Goal: Task Accomplishment & Management: Manage account settings

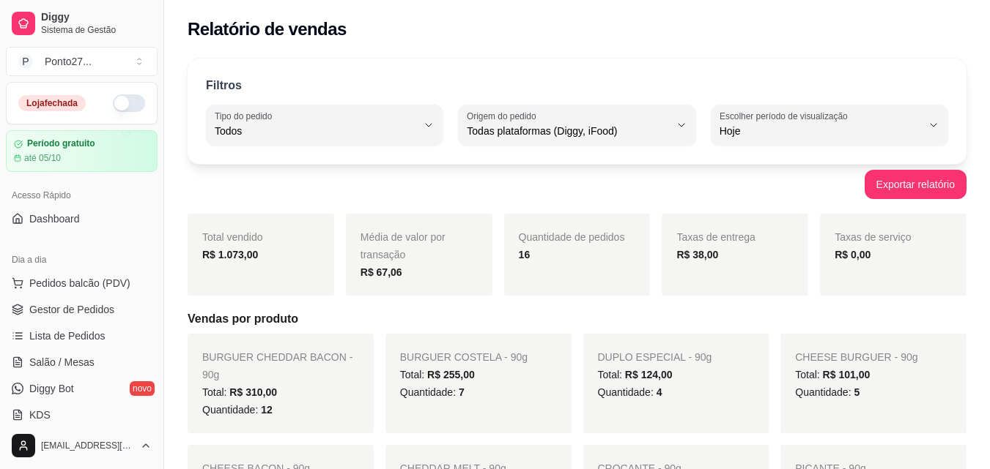
select select "ALL"
select select "0"
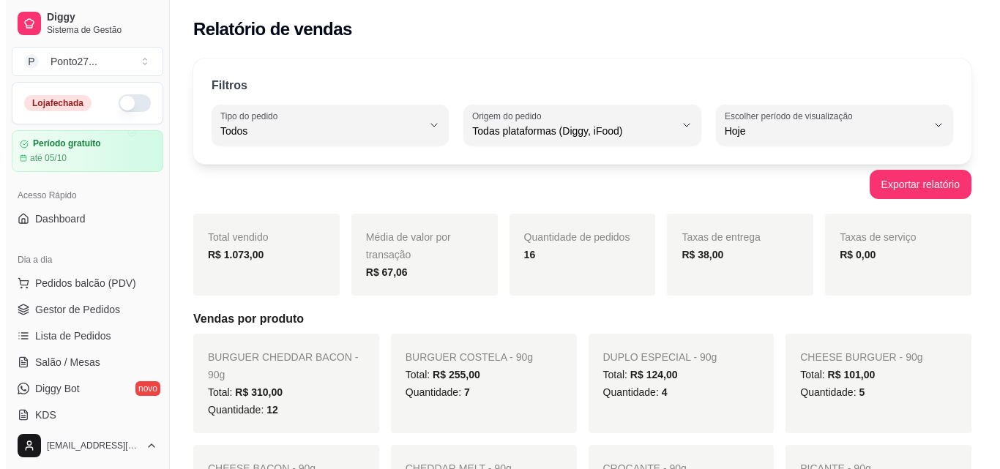
scroll to position [237, 0]
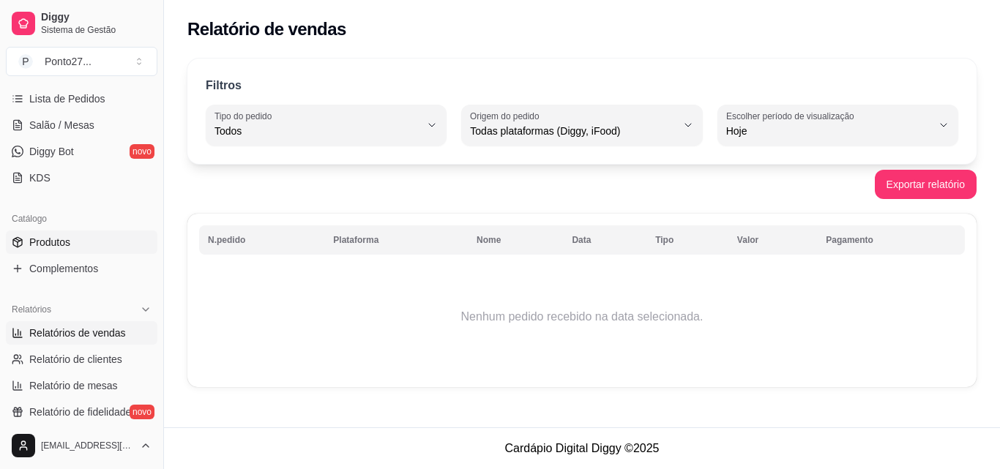
click at [63, 241] on span "Produtos" at bounding box center [49, 242] width 41 height 15
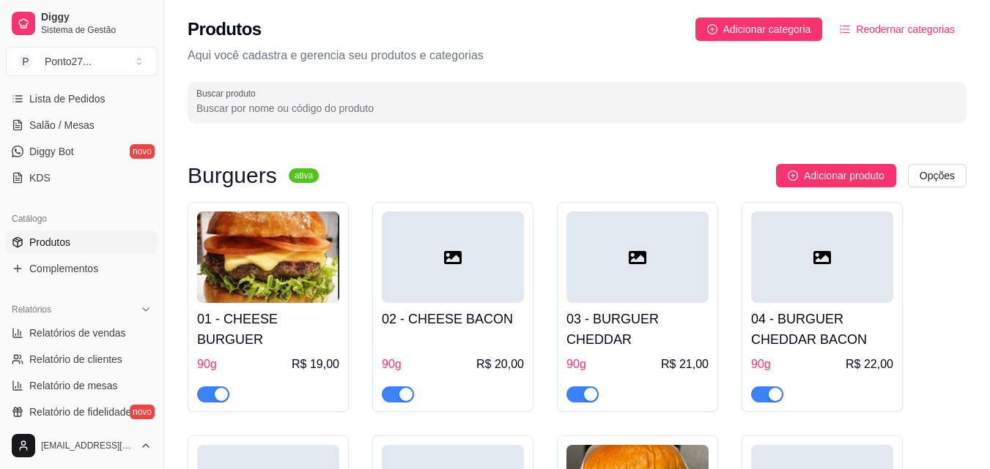
click at [308, 299] on img at bounding box center [268, 258] width 142 height 92
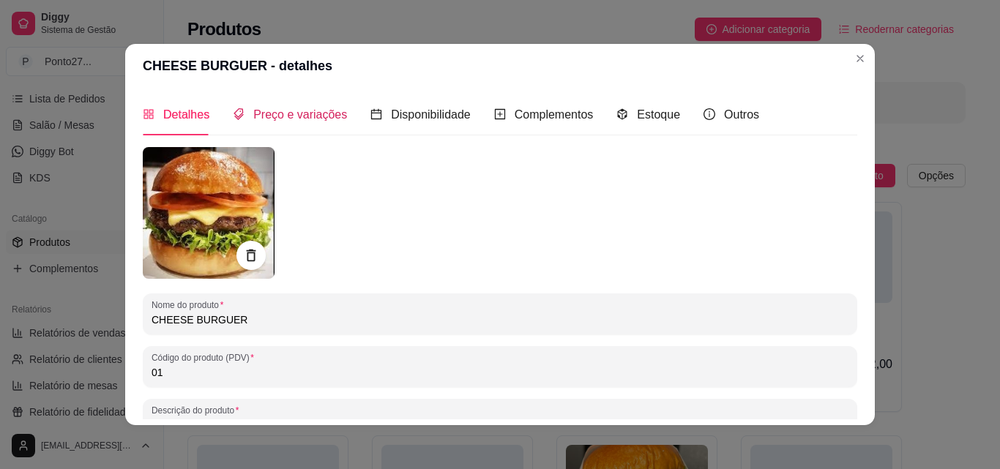
click at [294, 113] on span "Preço e variações" at bounding box center [300, 114] width 94 height 12
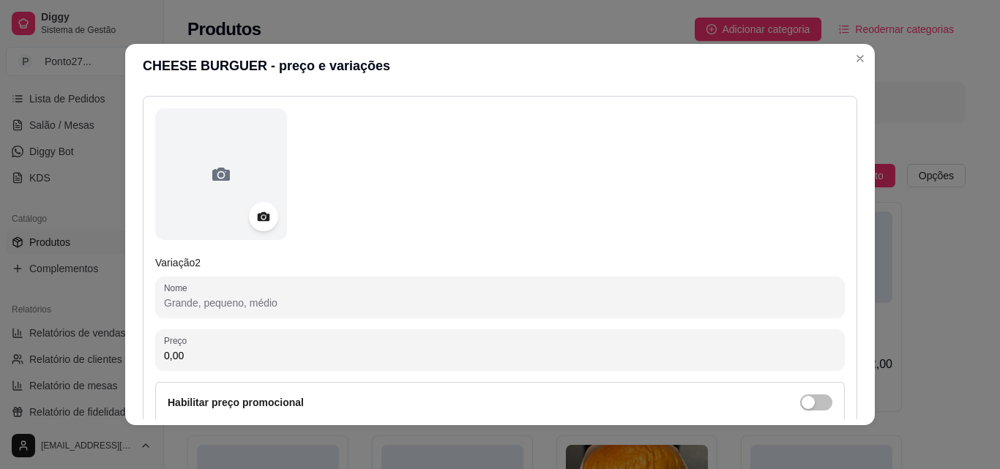
scroll to position [648, 0]
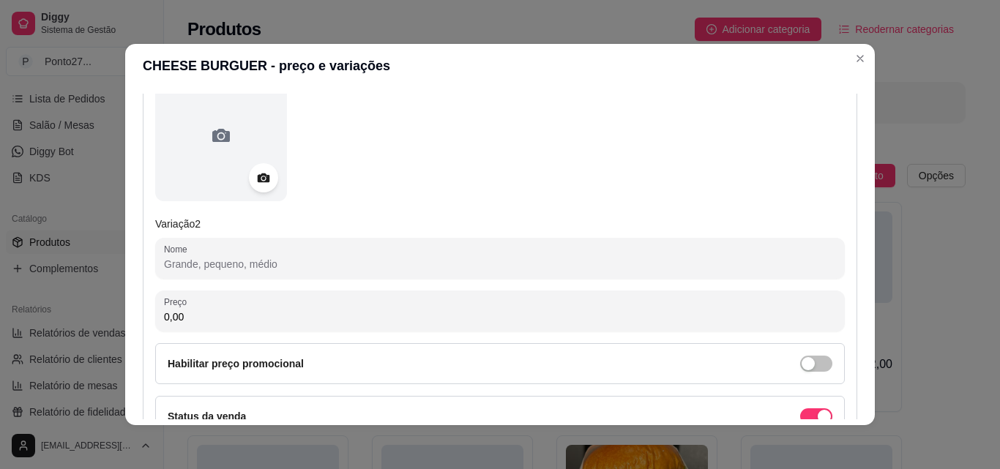
click at [269, 263] on input "Nome" at bounding box center [500, 264] width 672 height 15
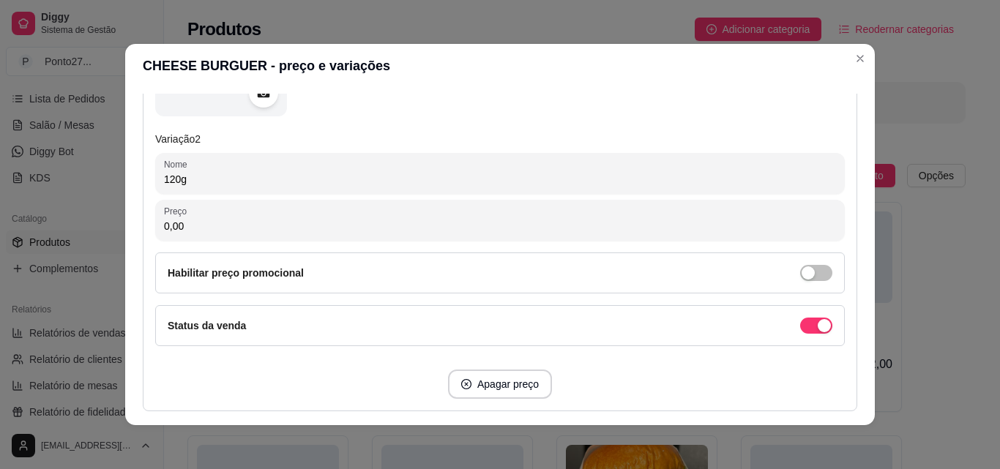
scroll to position [735, 0]
type input "120g"
click at [338, 218] on input "0,00" at bounding box center [500, 224] width 672 height 15
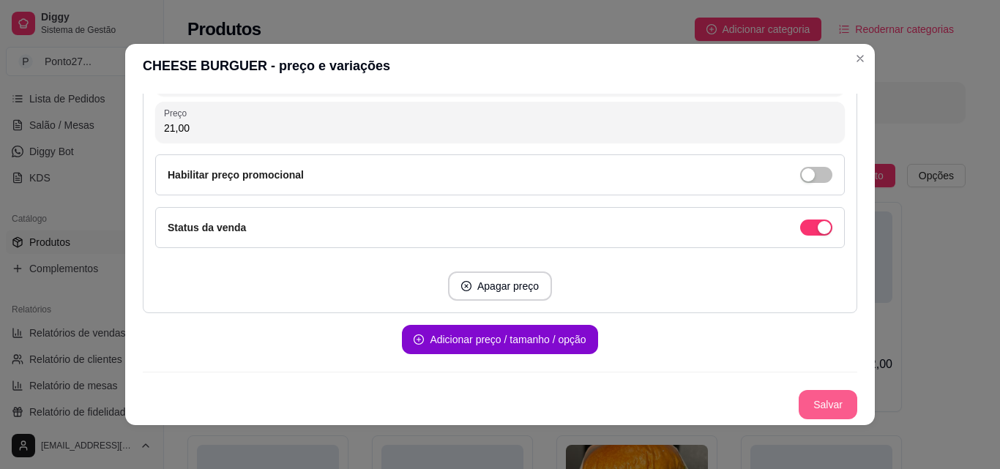
type input "21,00"
click at [799, 404] on button "Salvar" at bounding box center [828, 404] width 59 height 29
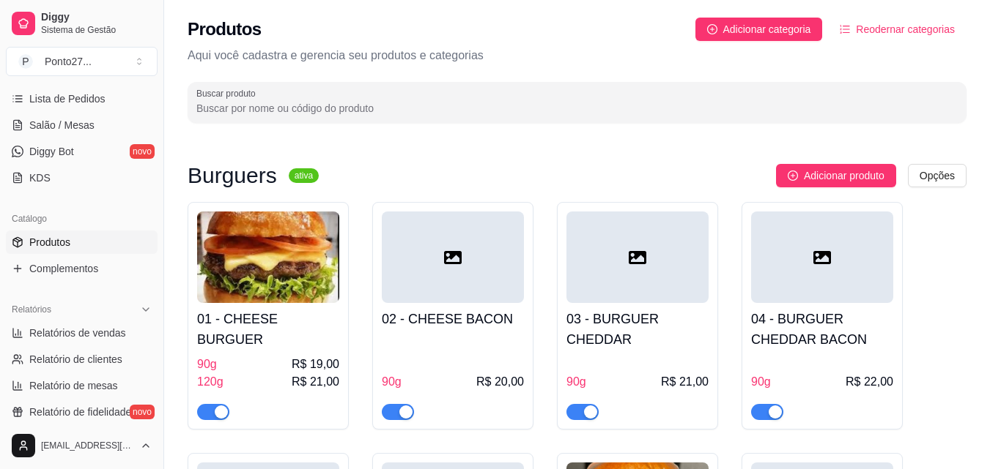
click at [459, 281] on div at bounding box center [453, 258] width 142 height 92
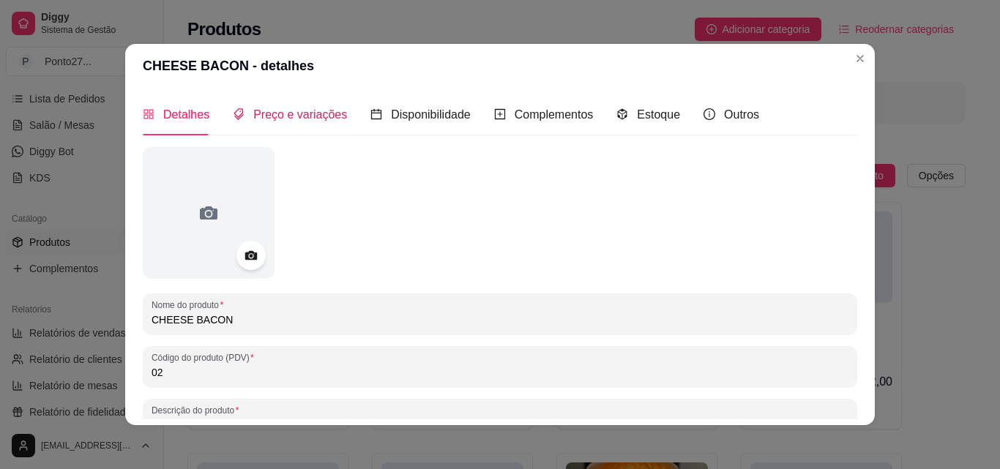
click at [313, 124] on div "Preço e variações" at bounding box center [290, 114] width 114 height 18
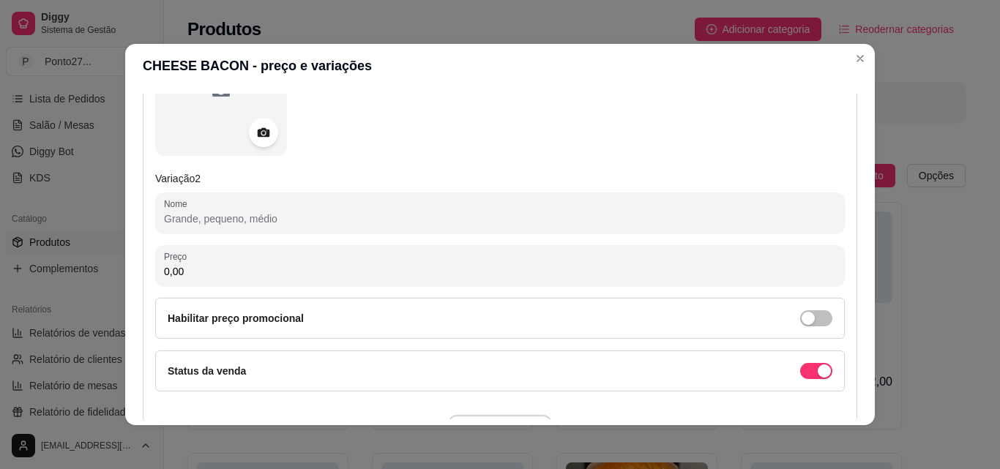
scroll to position [695, 0]
click at [212, 217] on input "Nome" at bounding box center [500, 217] width 672 height 15
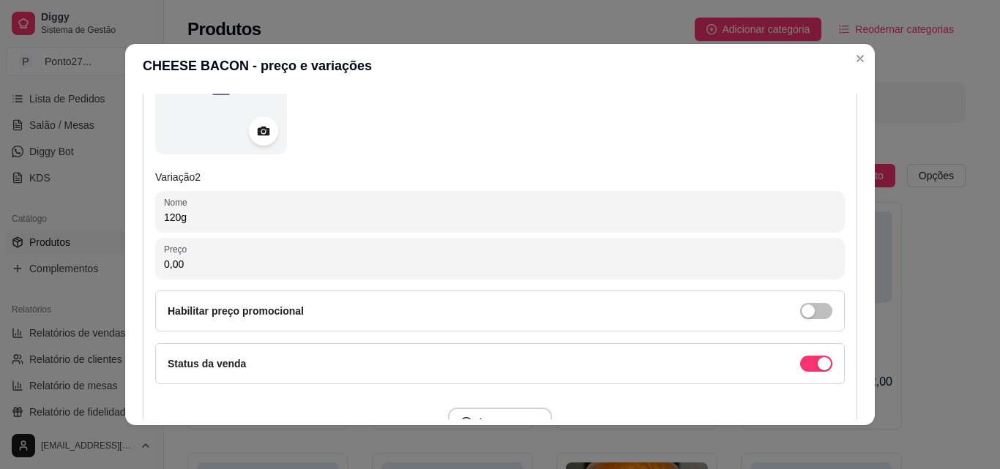
type input "120g"
click at [232, 271] on input "0,00" at bounding box center [500, 264] width 672 height 15
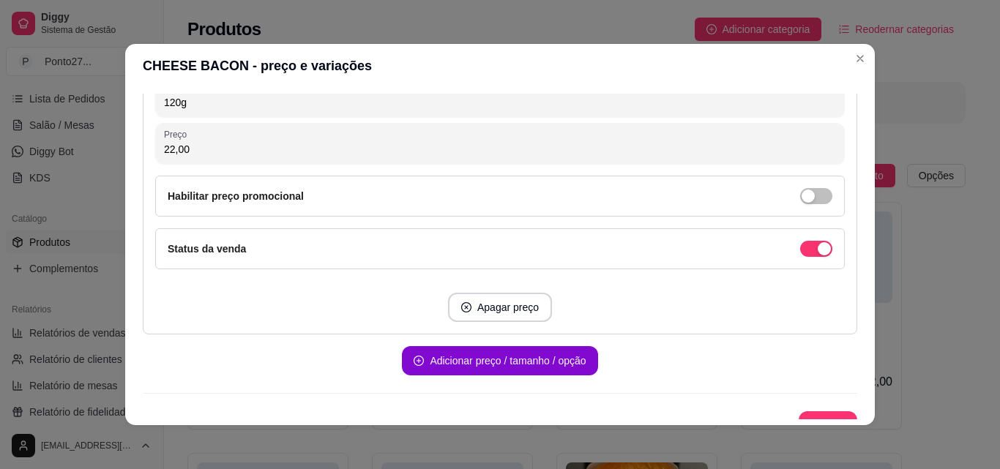
scroll to position [831, 0]
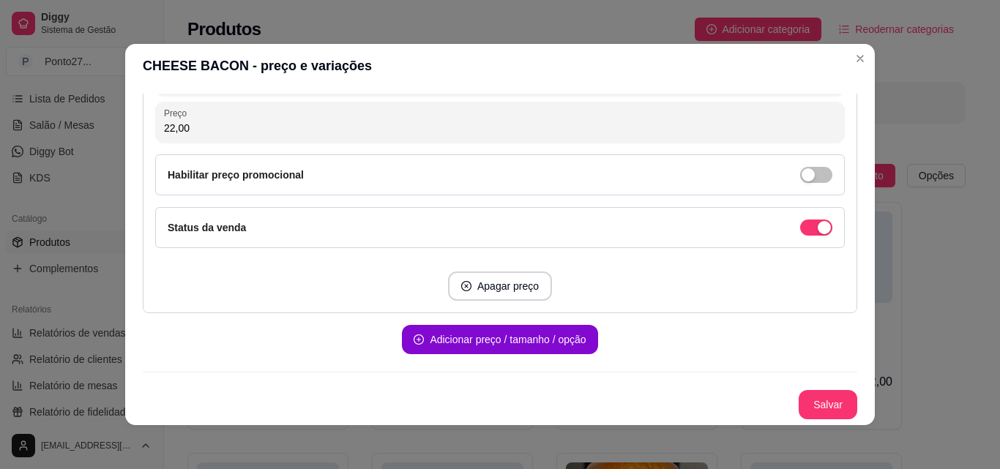
type input "22,00"
click at [815, 401] on button "Salvar" at bounding box center [828, 404] width 59 height 29
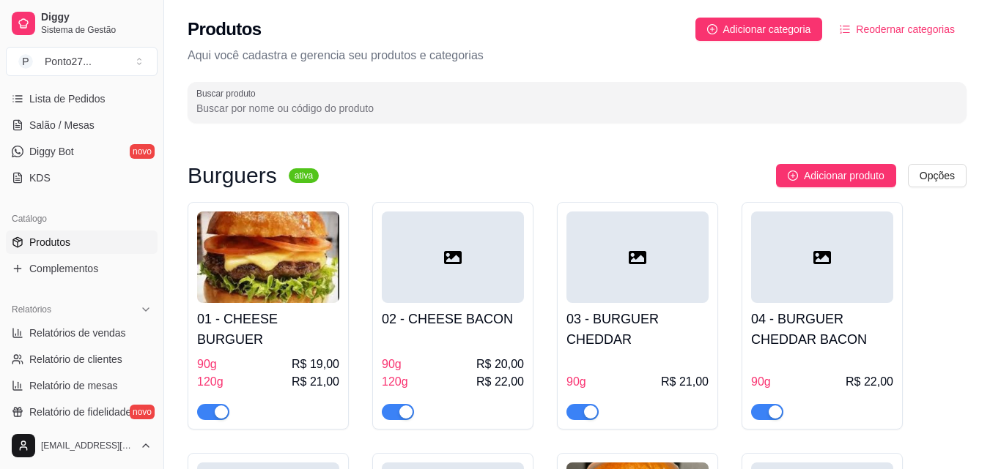
click at [683, 275] on div at bounding box center [637, 258] width 142 height 92
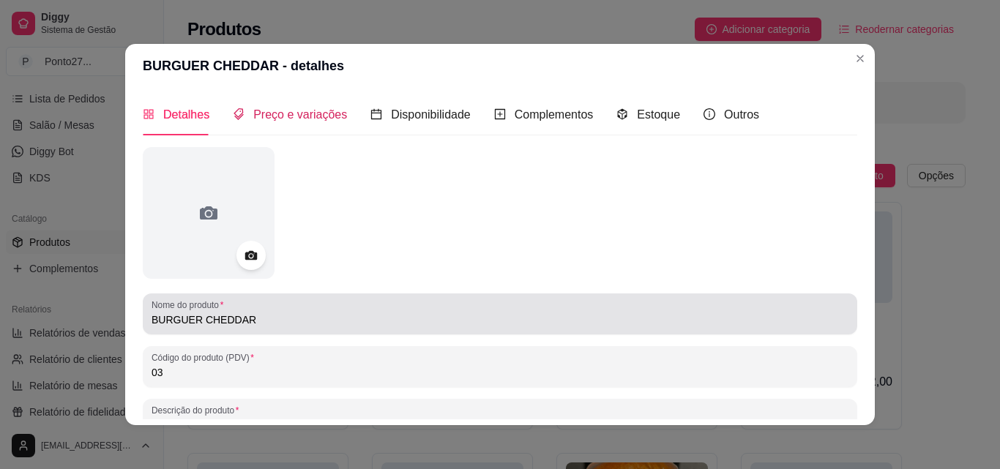
click at [299, 105] on div "Preço e variações" at bounding box center [290, 114] width 114 height 18
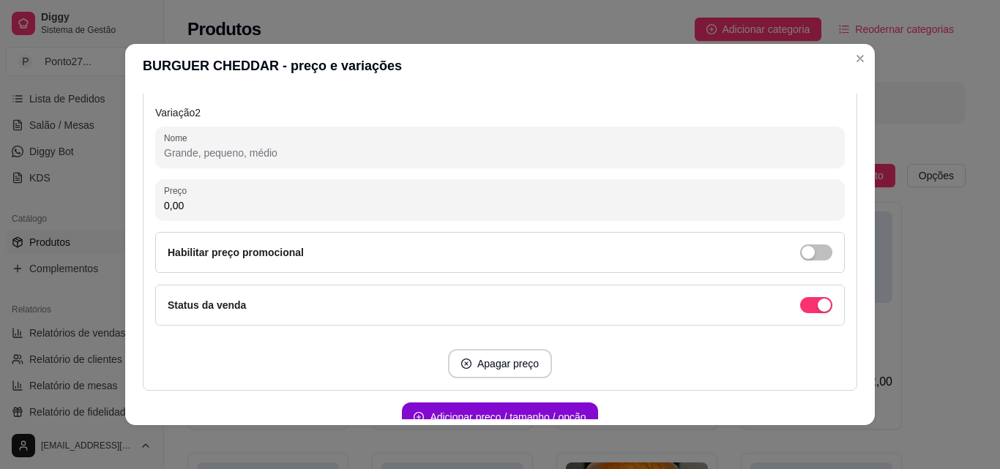
scroll to position [771, 0]
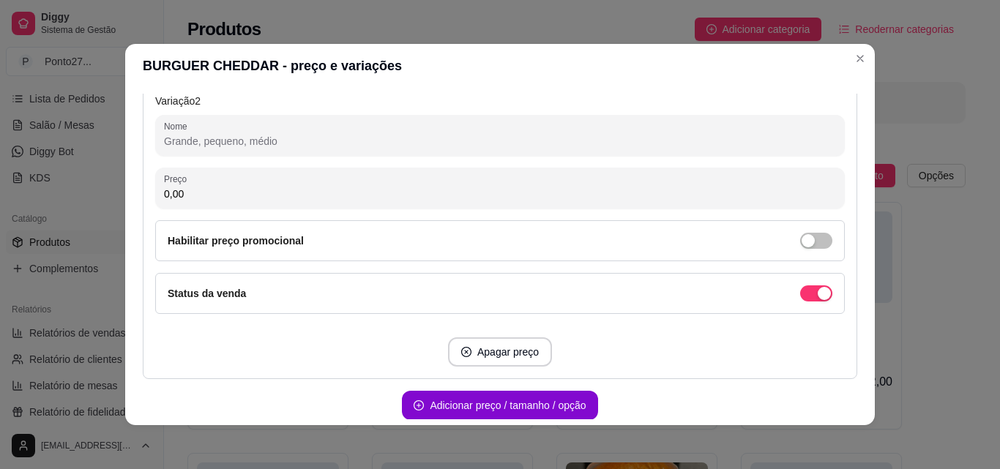
click at [203, 139] on input "Nome" at bounding box center [500, 141] width 672 height 15
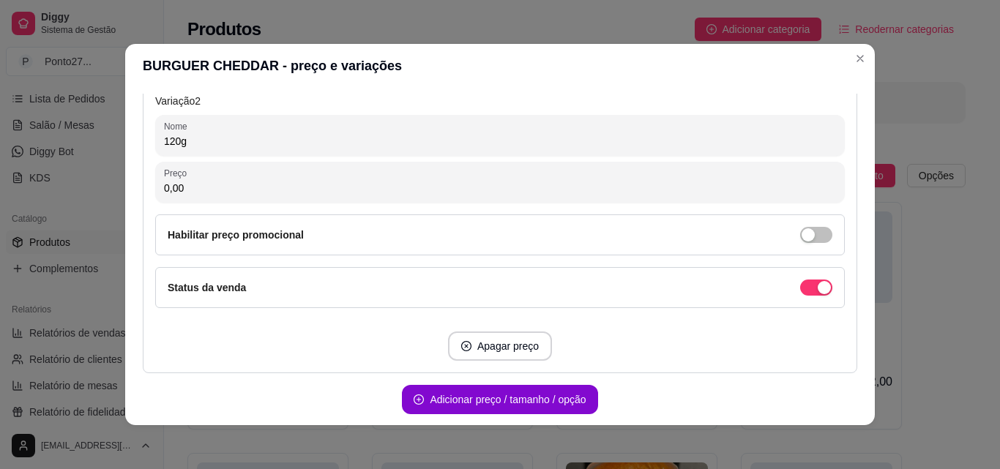
type input "120g"
click at [249, 192] on input "0,00" at bounding box center [500, 188] width 672 height 15
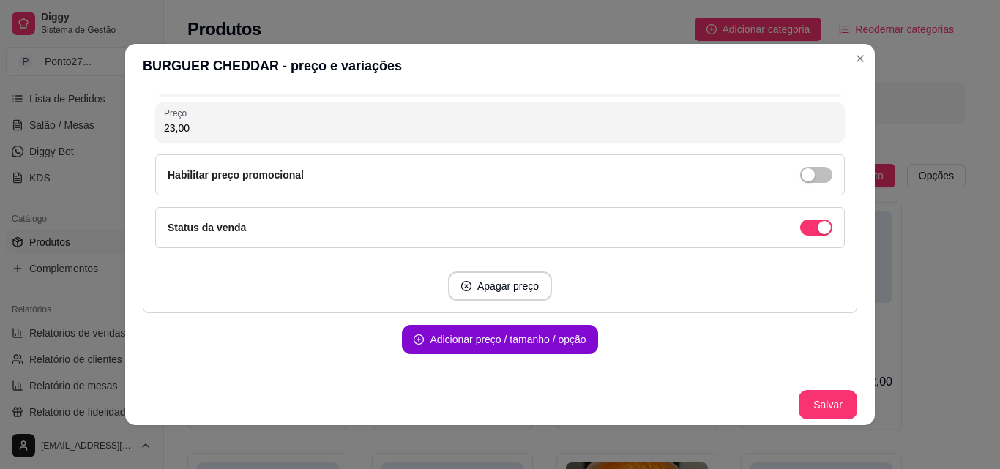
type input "23,00"
click at [799, 398] on button "Salvar" at bounding box center [828, 404] width 59 height 29
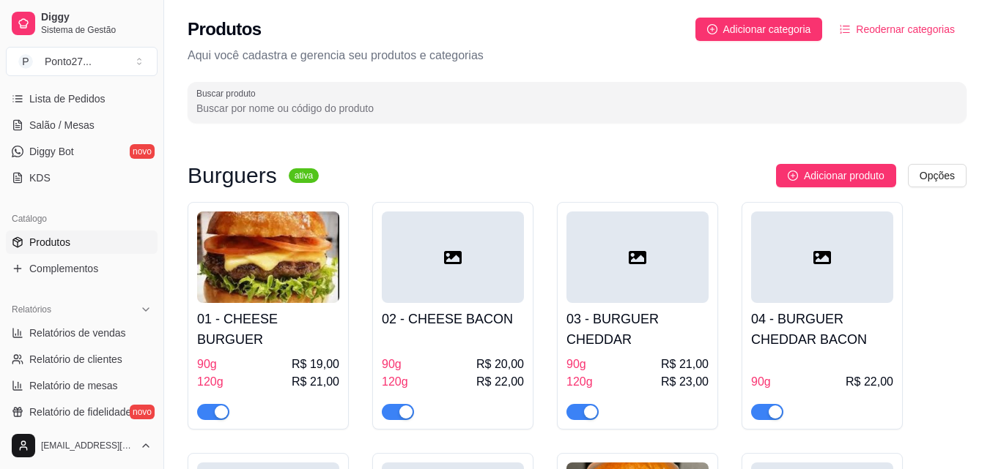
click at [836, 319] on h4 "04 - BURGUER CHEDDAR BACON" at bounding box center [822, 329] width 142 height 41
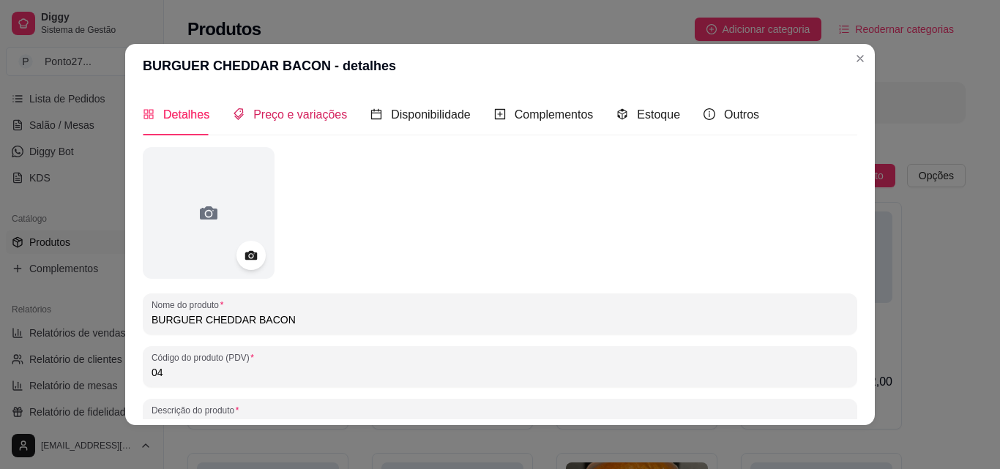
click at [301, 110] on span "Preço e variações" at bounding box center [300, 114] width 94 height 12
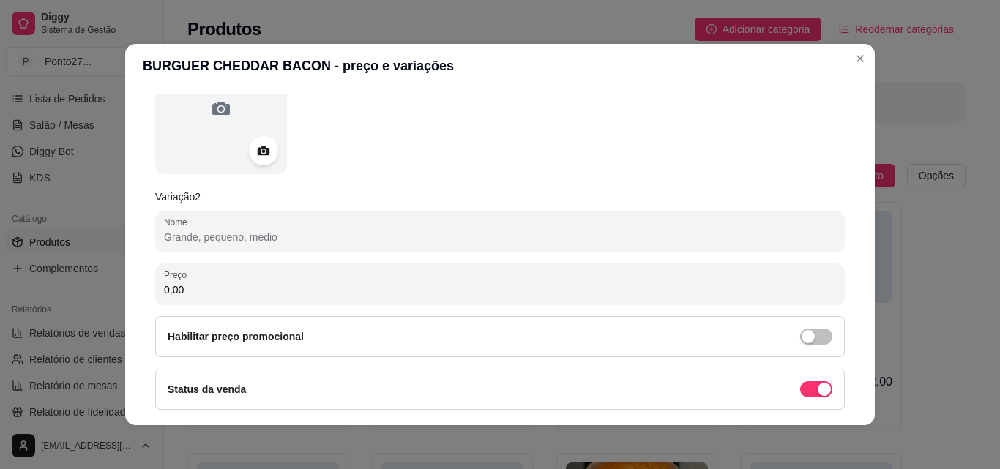
scroll to position [677, 0]
click at [219, 234] on input "Nome" at bounding box center [500, 236] width 672 height 15
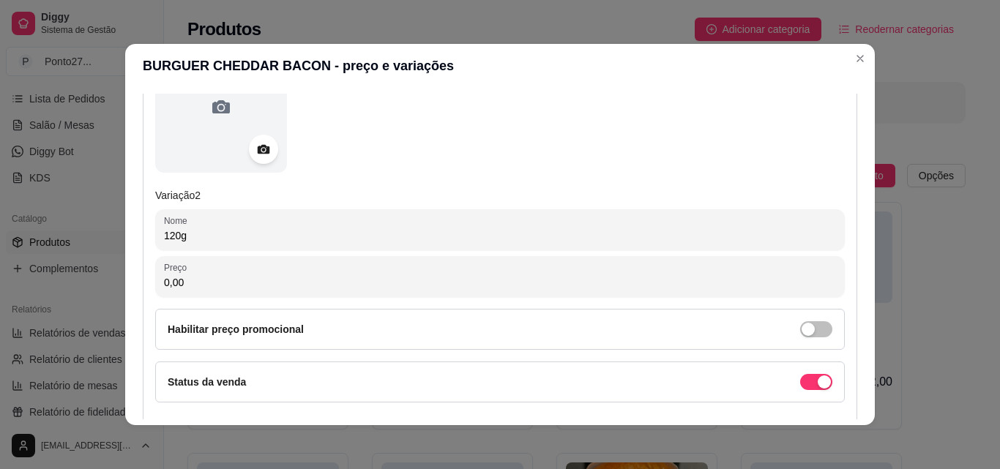
type input "120g"
click at [219, 289] on input "0,00" at bounding box center [500, 282] width 672 height 15
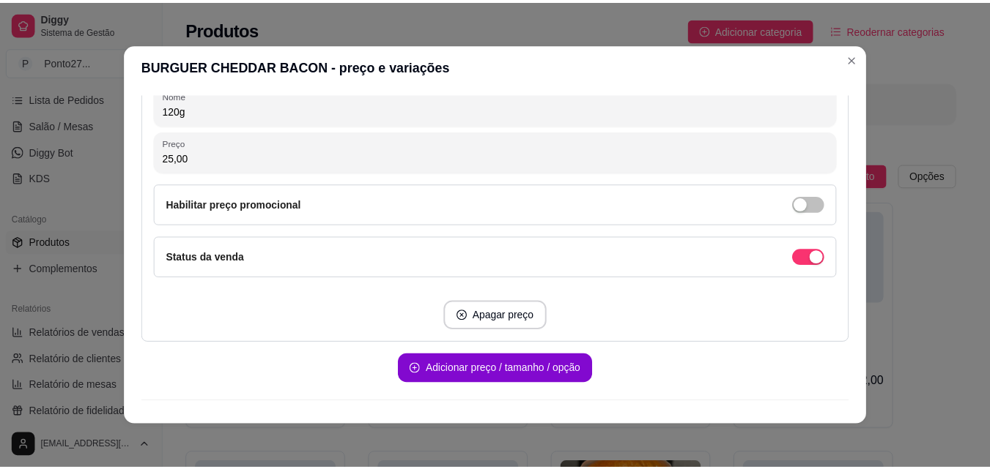
scroll to position [831, 0]
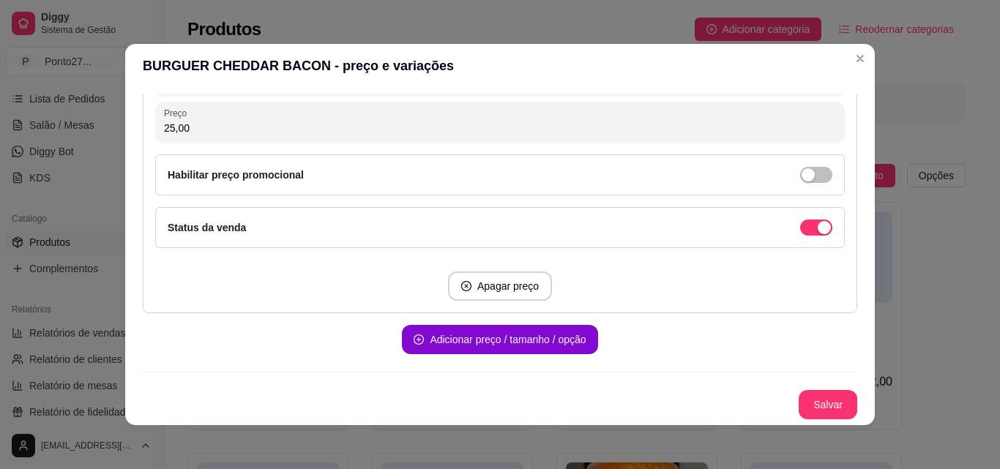
type input "25,00"
click at [820, 394] on button "Salvar" at bounding box center [828, 404] width 59 height 29
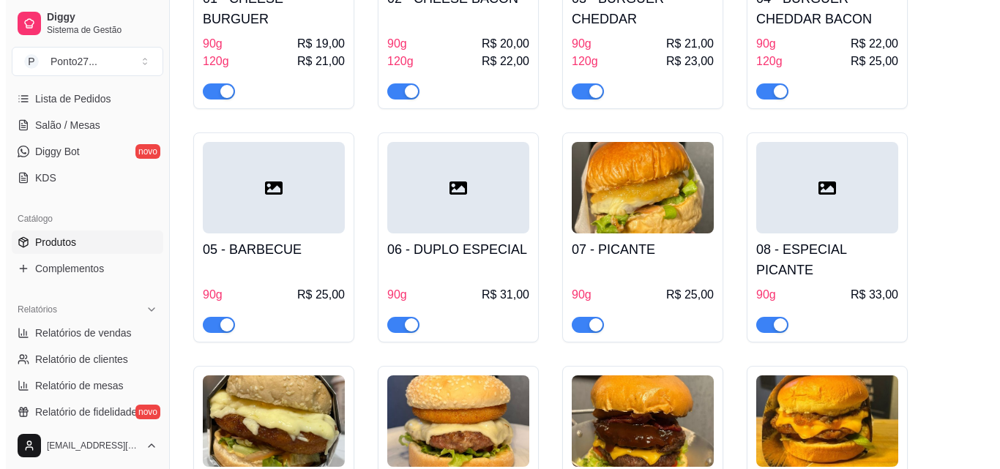
scroll to position [324, 0]
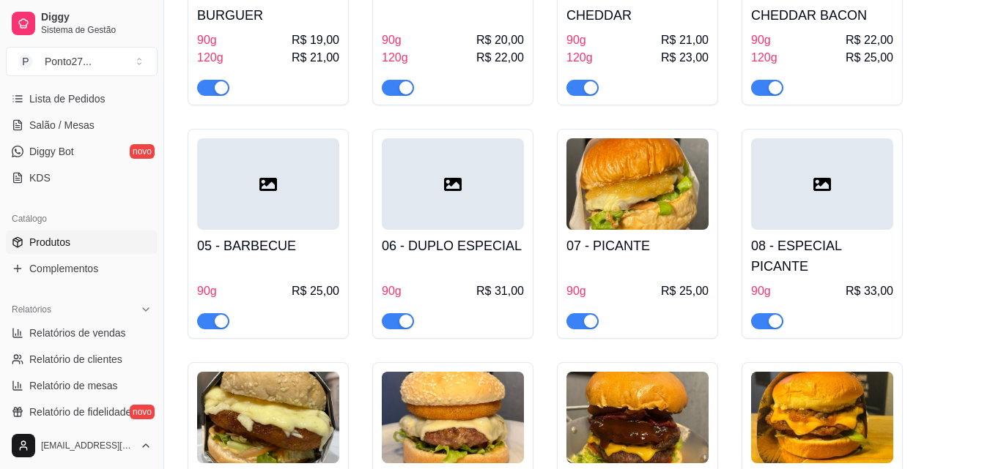
click at [296, 244] on h4 "05 - BARBECUE" at bounding box center [268, 246] width 142 height 21
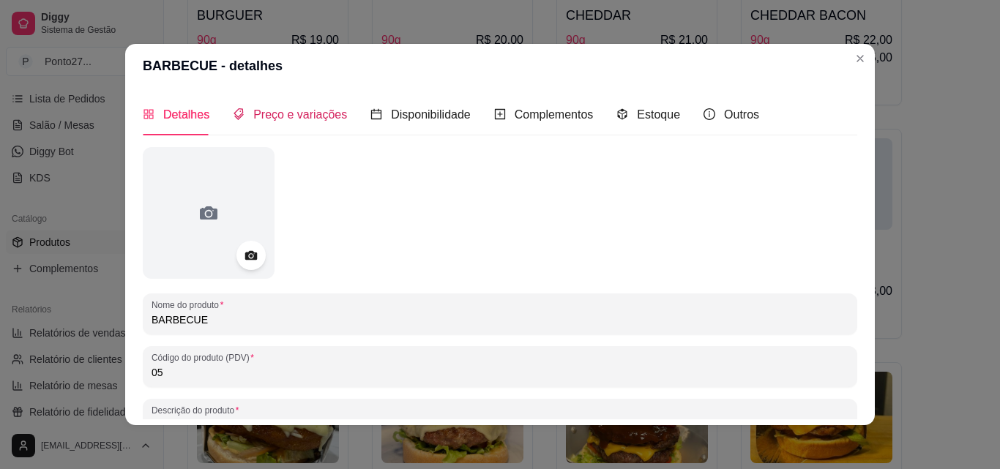
click at [305, 116] on span "Preço e variações" at bounding box center [300, 114] width 94 height 12
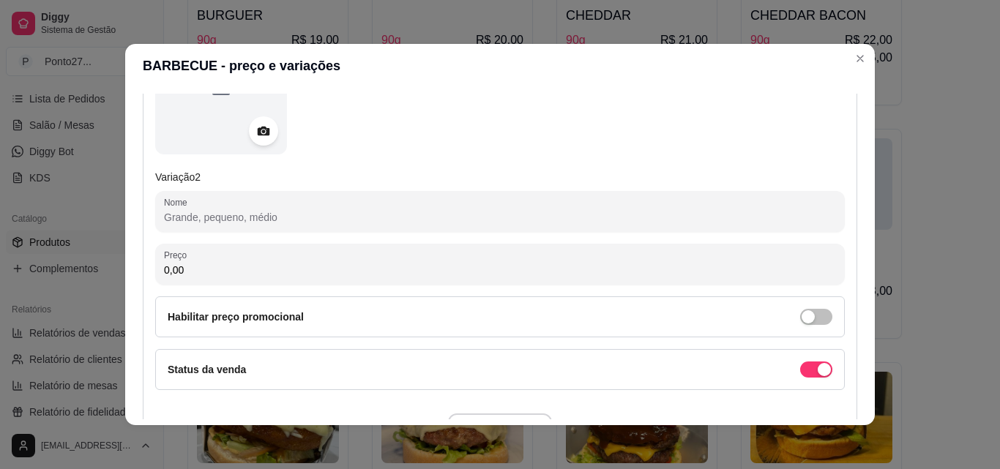
scroll to position [700, 0]
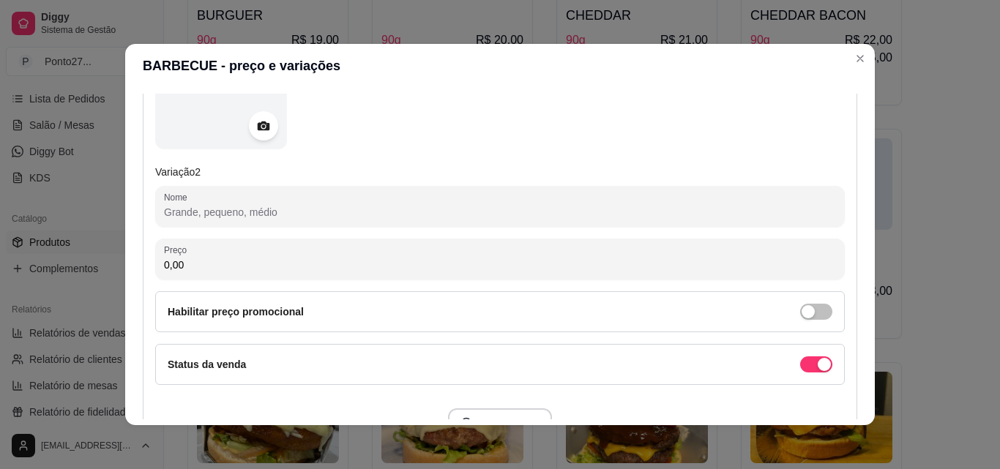
click at [251, 197] on div at bounding box center [500, 206] width 672 height 29
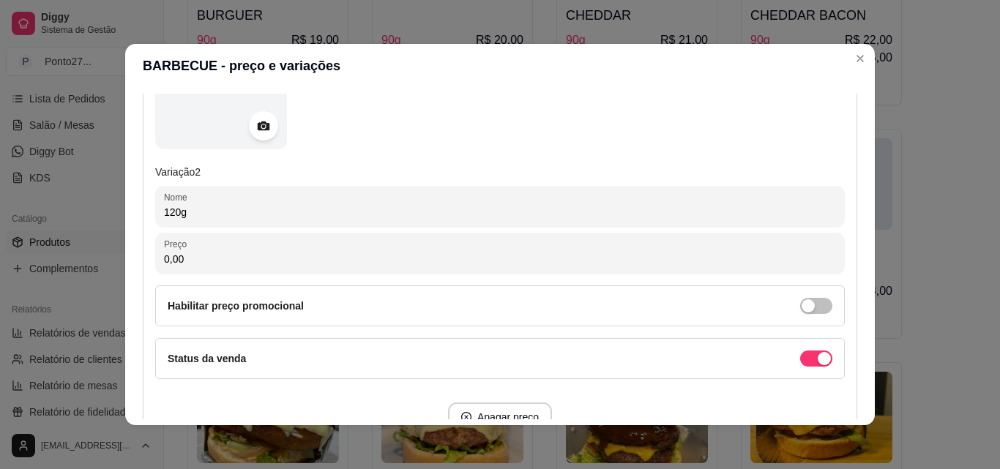
type input "120g"
click at [212, 264] on input "0,00" at bounding box center [500, 259] width 672 height 15
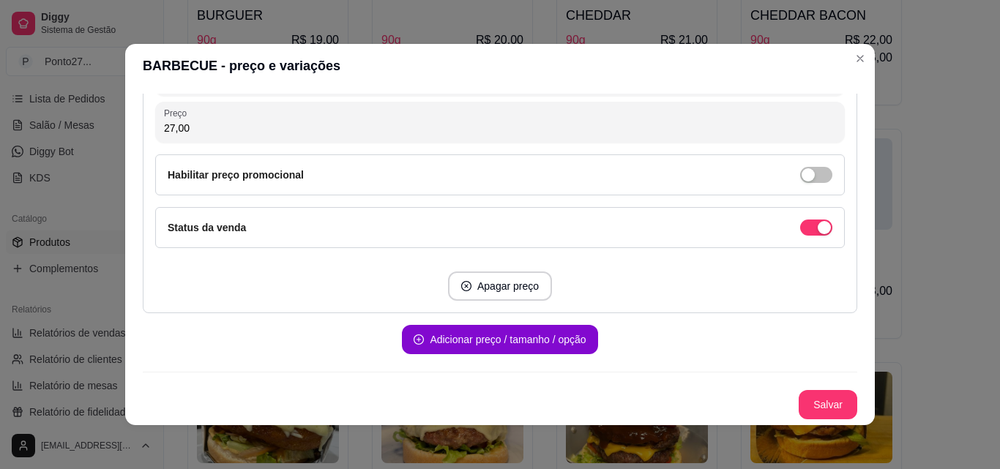
type input "27,00"
click at [814, 402] on button "Salvar" at bounding box center [828, 405] width 57 height 29
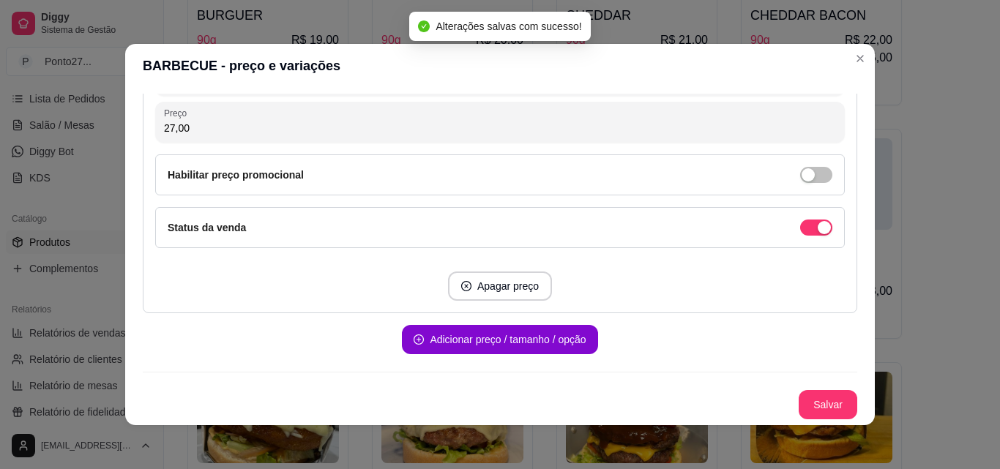
click at [861, 62] on span "R$ 25,00" at bounding box center [869, 58] width 48 height 18
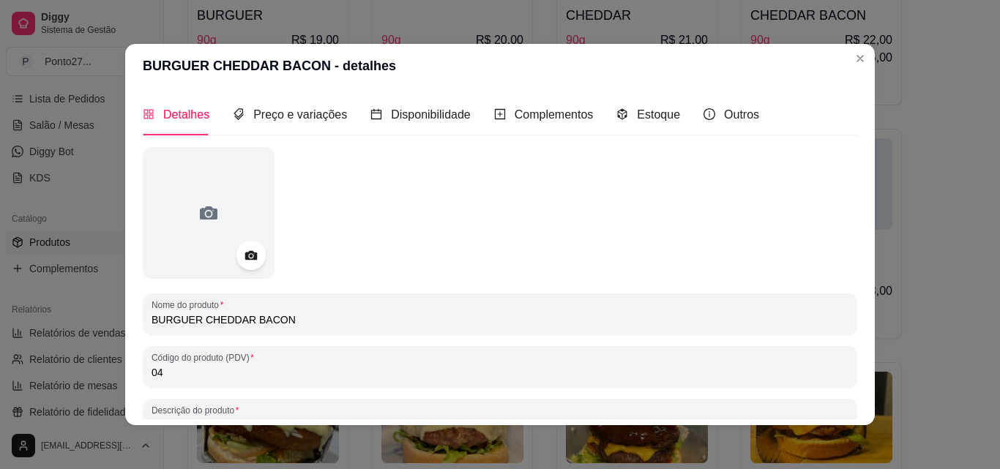
click at [851, 62] on span "R$ 25,00" at bounding box center [869, 58] width 48 height 18
click at [948, 173] on div "01 - CHEESE BURGUER 90g R$ 19,00 120g R$ 21,00 02 - CHEESE BACON 90g R$ 20,00 1…" at bounding box center [577, 225] width 779 height 695
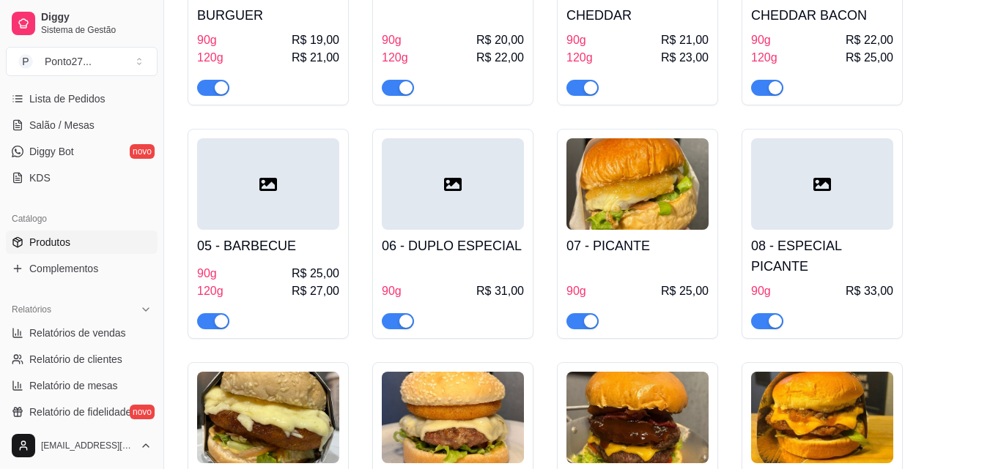
click at [450, 234] on div "06 - DUPLO ESPECIAL 90g R$ 31,00" at bounding box center [453, 280] width 142 height 100
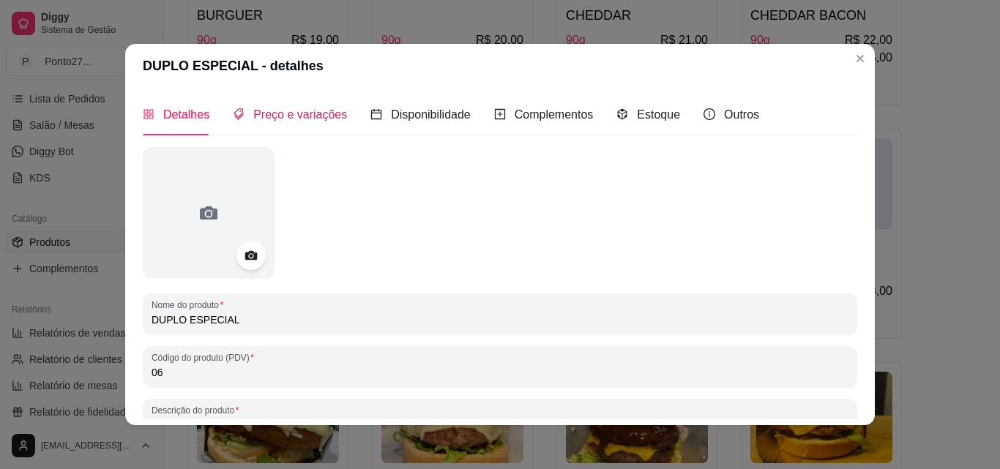
click at [297, 115] on span "Preço e variações" at bounding box center [300, 114] width 94 height 12
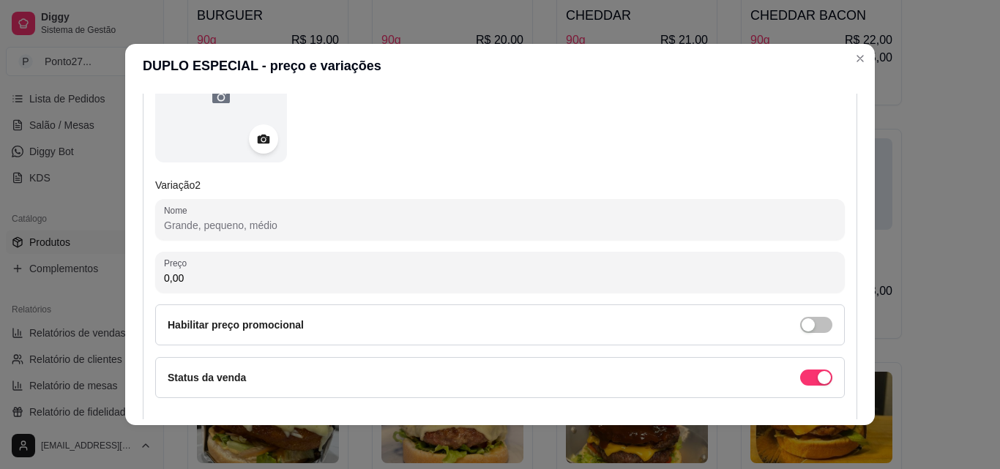
scroll to position [717, 0]
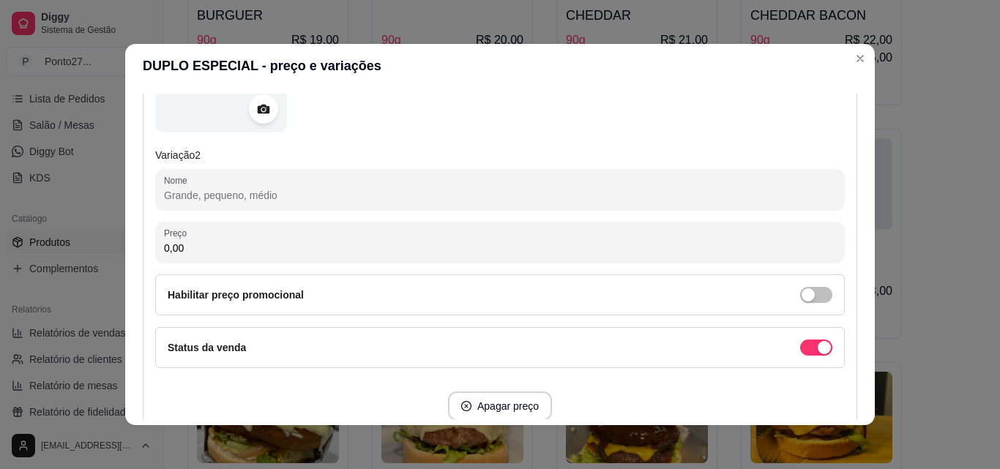
click at [327, 201] on input "Nome" at bounding box center [500, 195] width 672 height 15
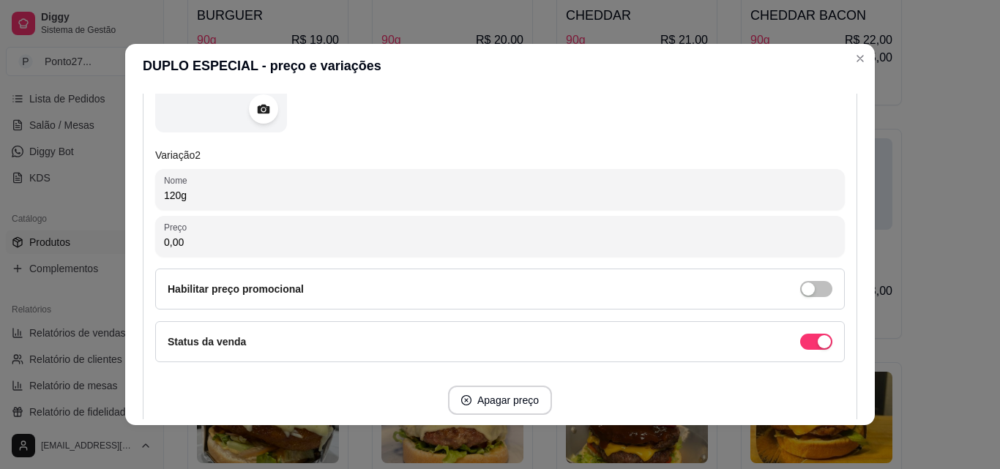
type input "120g"
click at [431, 237] on input "0,00" at bounding box center [500, 242] width 672 height 15
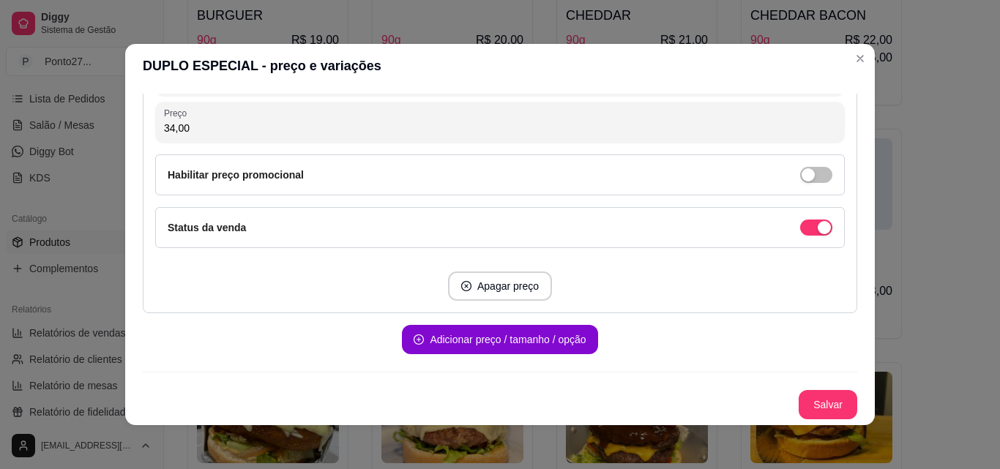
type input "34,00"
click at [805, 408] on button "Salvar" at bounding box center [828, 404] width 59 height 29
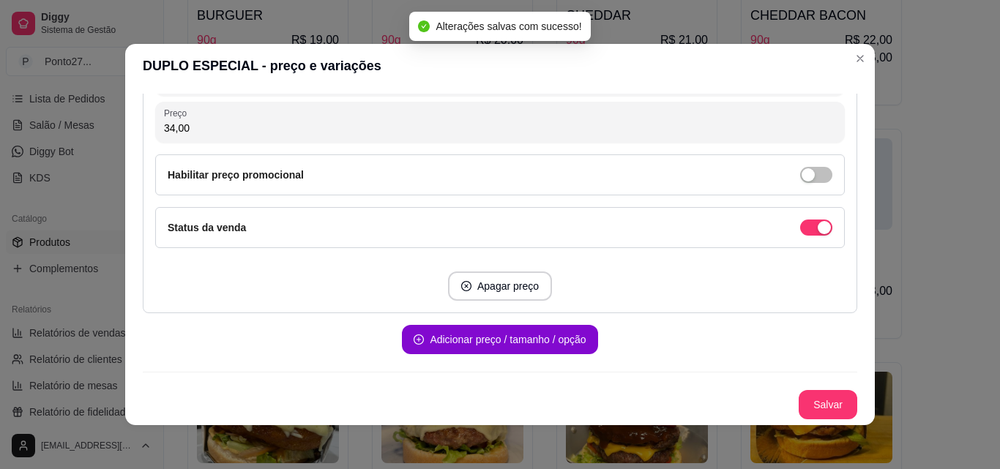
click at [935, 303] on div "01 - CHEESE BURGUER 90g R$ 19,00 120g R$ 21,00 02 - CHEESE BACON 90g R$ 20,00 1…" at bounding box center [577, 225] width 779 height 695
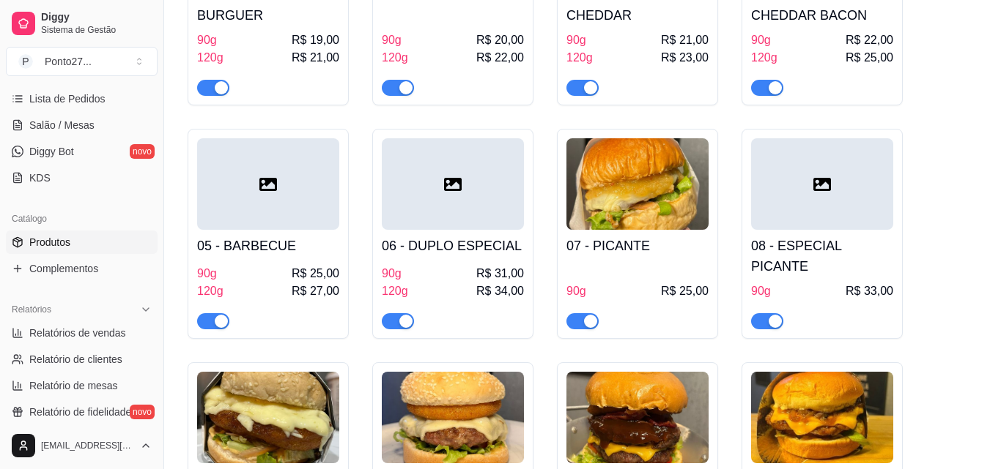
click at [633, 305] on div at bounding box center [637, 314] width 142 height 29
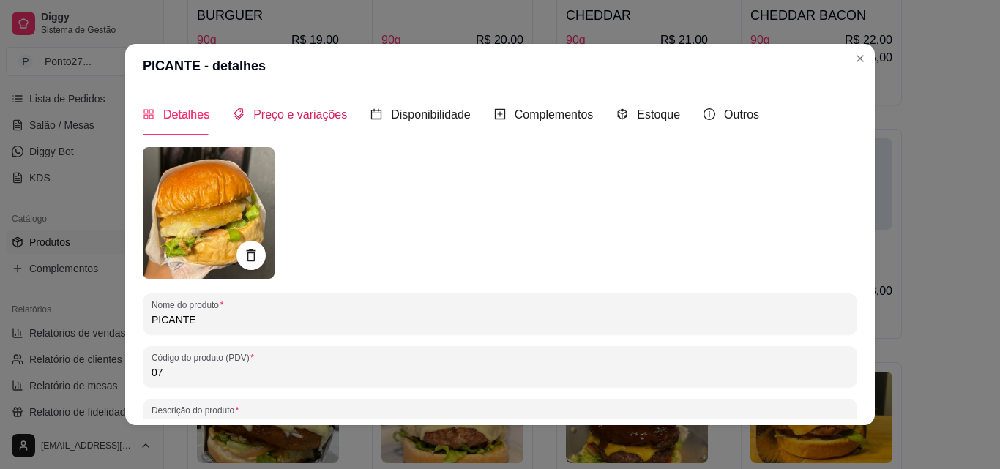
click at [297, 121] on span "Preço e variações" at bounding box center [300, 114] width 94 height 12
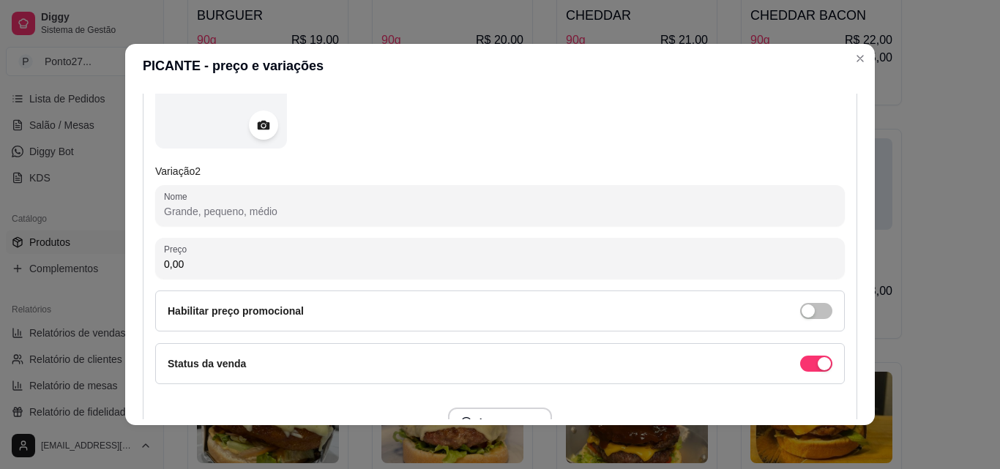
scroll to position [706, 0]
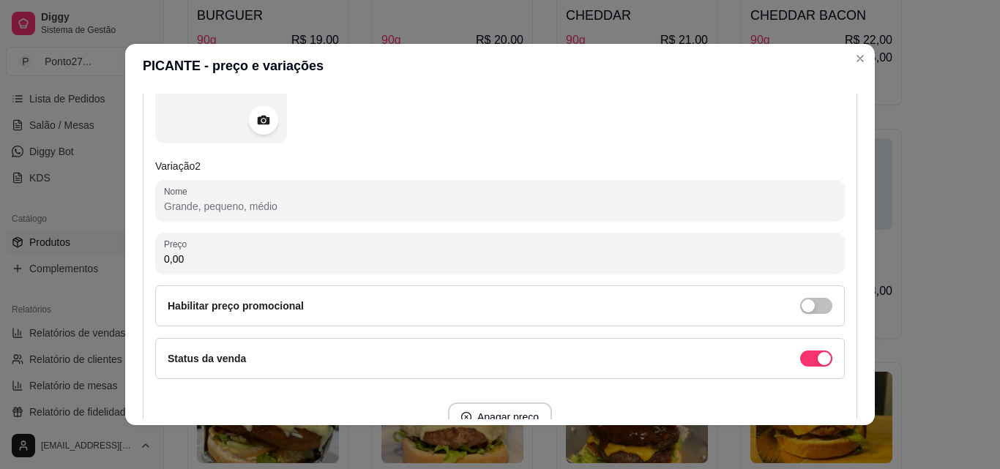
click at [299, 205] on input "Nome" at bounding box center [500, 206] width 672 height 15
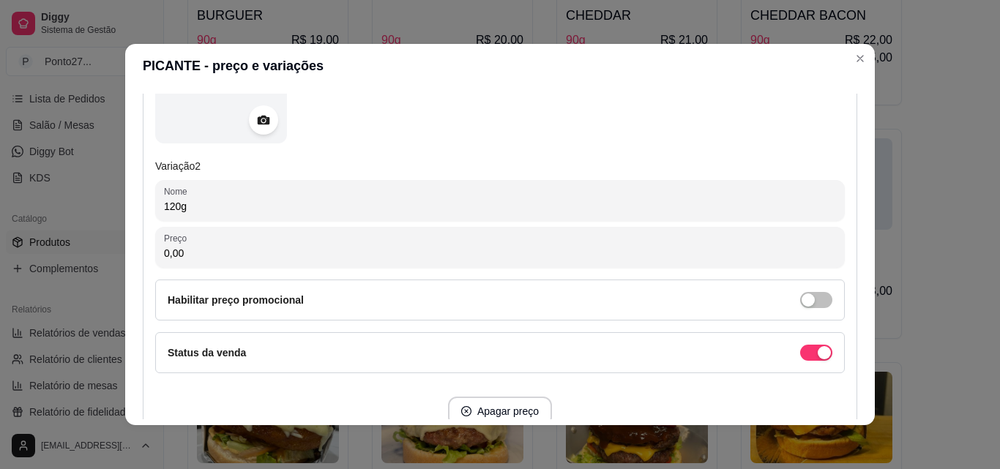
type input "120g"
click at [401, 256] on input "0,00" at bounding box center [500, 253] width 672 height 15
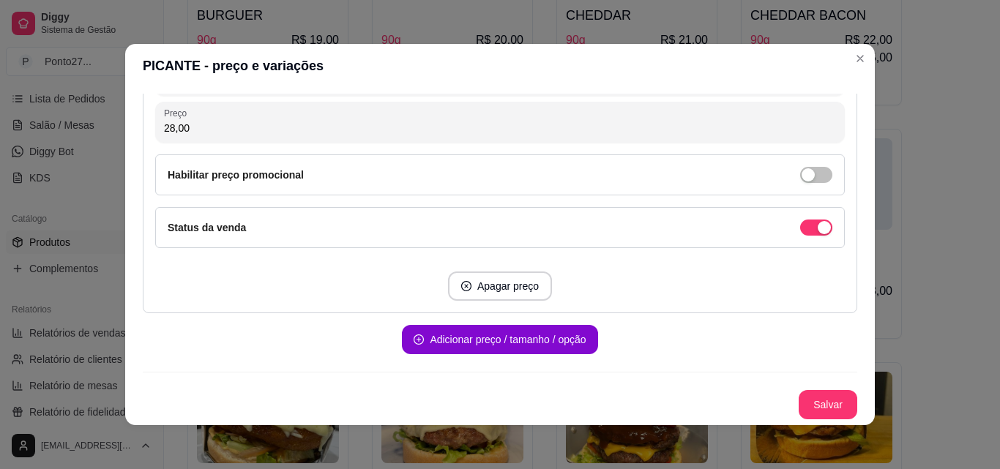
type input "28,00"
click at [803, 404] on button "Salvar" at bounding box center [828, 404] width 59 height 29
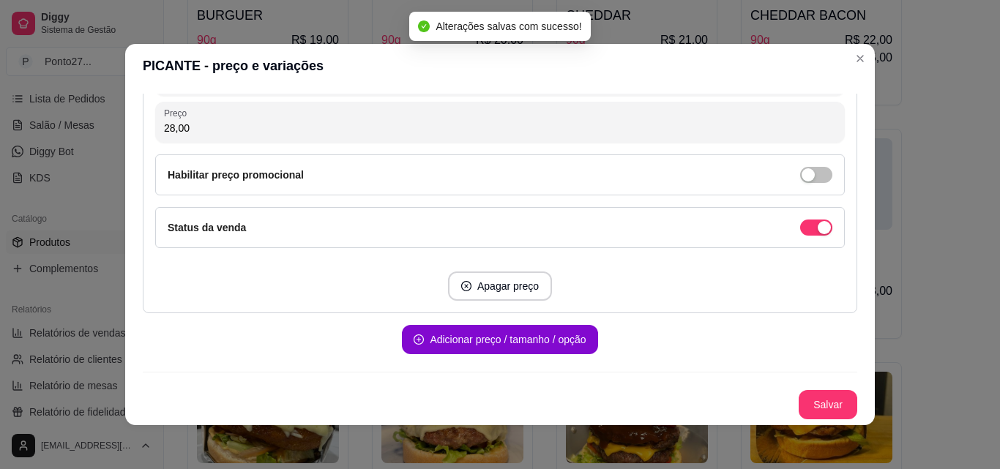
click at [926, 264] on div "01 - CHEESE BURGUER 90g R$ 19,00 120g R$ 21,00 02 - CHEESE BACON 90g R$ 20,00 1…" at bounding box center [577, 225] width 779 height 695
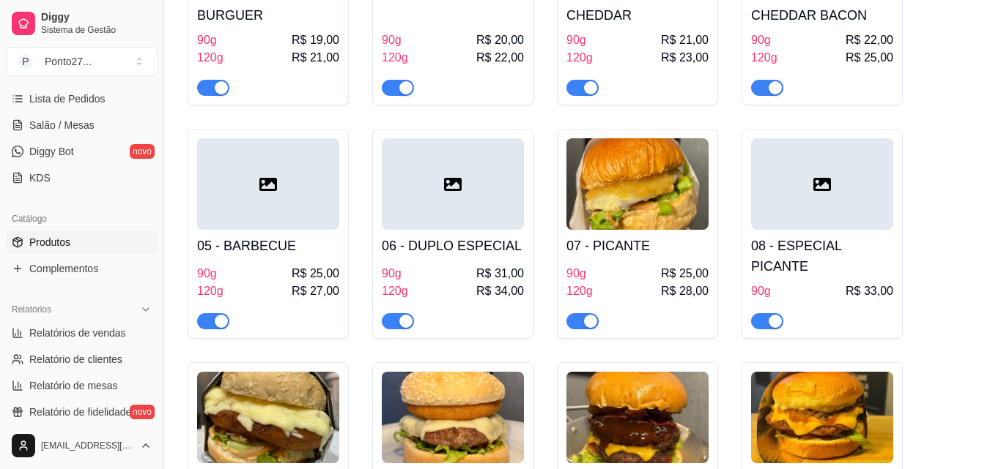
click at [843, 258] on div "08 - ESPECIAL PICANTE 90g R$ 33,00" at bounding box center [822, 280] width 142 height 100
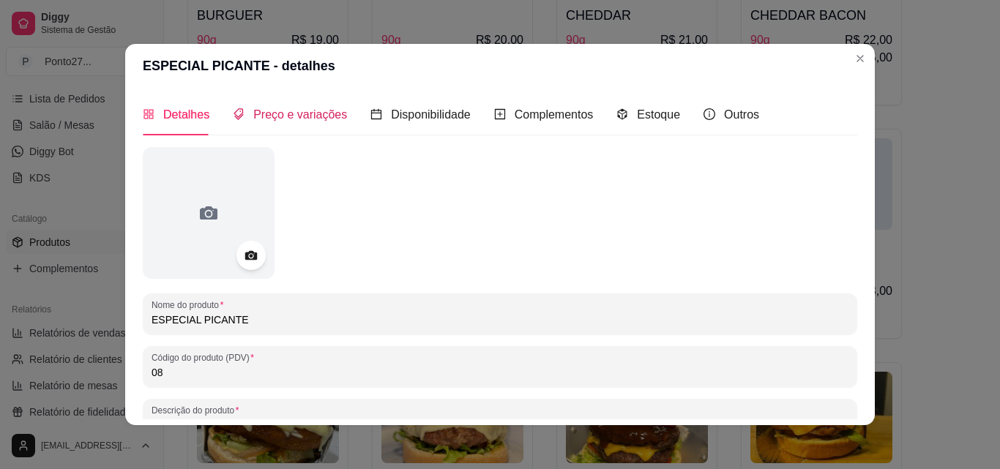
click at [294, 121] on span "Preço e variações" at bounding box center [300, 114] width 94 height 12
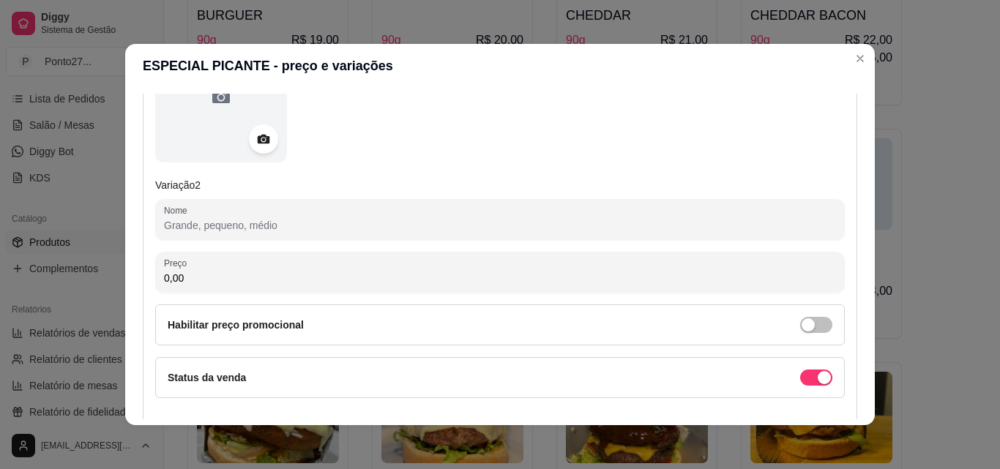
scroll to position [697, 0]
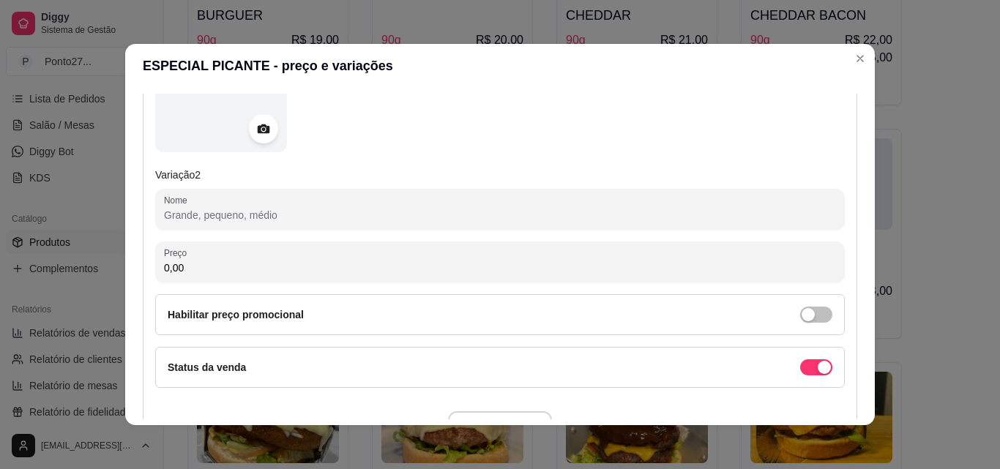
click at [331, 209] on input "Nome" at bounding box center [500, 215] width 672 height 15
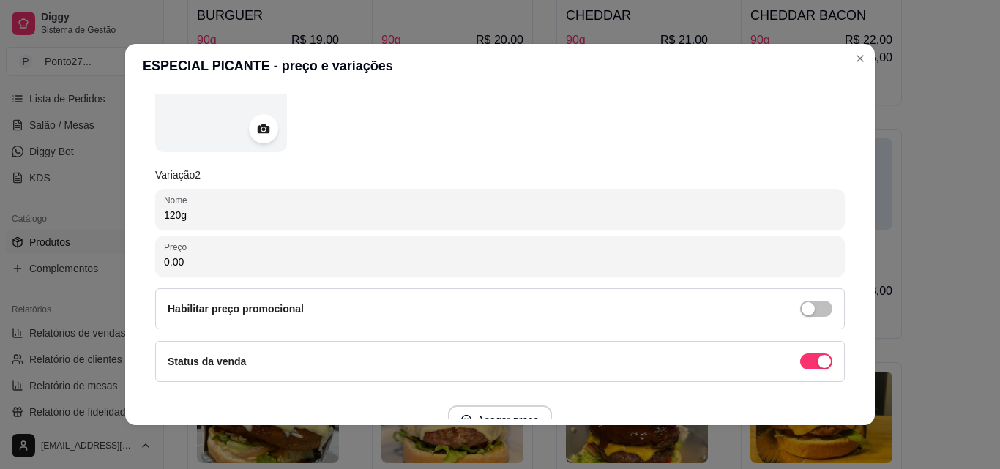
type input "120g"
click at [375, 255] on input "0,00" at bounding box center [500, 262] width 672 height 15
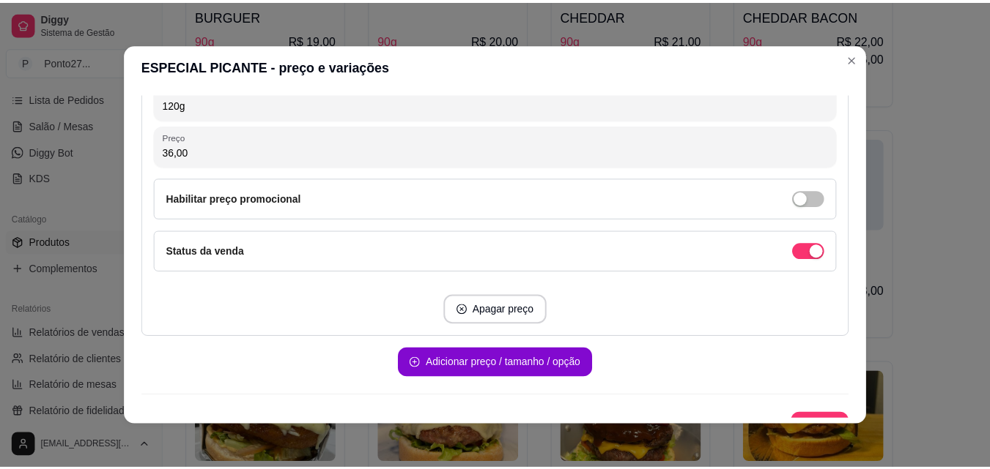
scroll to position [831, 0]
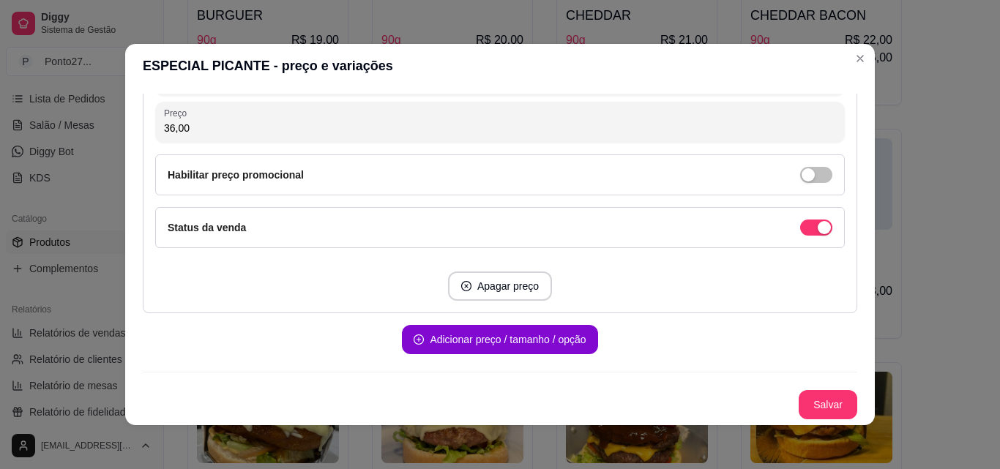
type input "36,00"
click at [817, 409] on button "Salvar" at bounding box center [828, 404] width 59 height 29
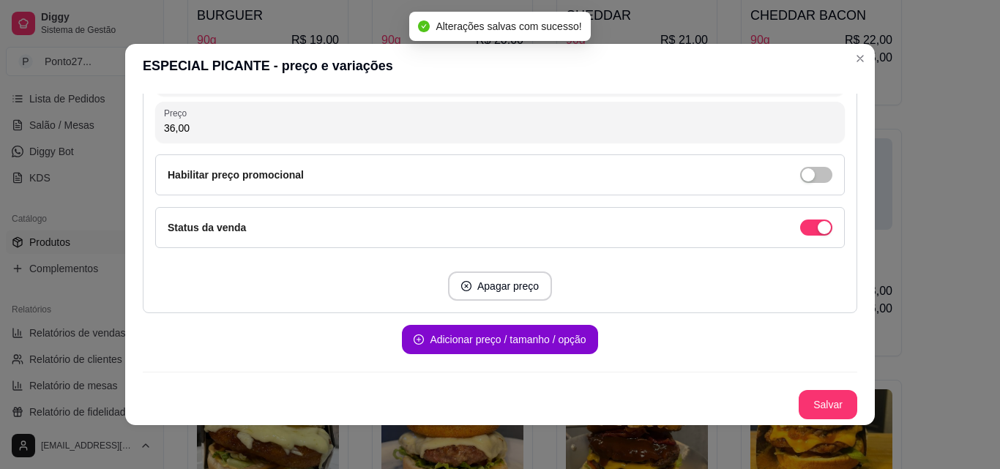
click at [927, 380] on div "01 - CHEESE BURGUER 90g R$ 19,00 120g R$ 21,00 02 - CHEESE BACON 90g R$ 20,00 1…" at bounding box center [577, 234] width 779 height 713
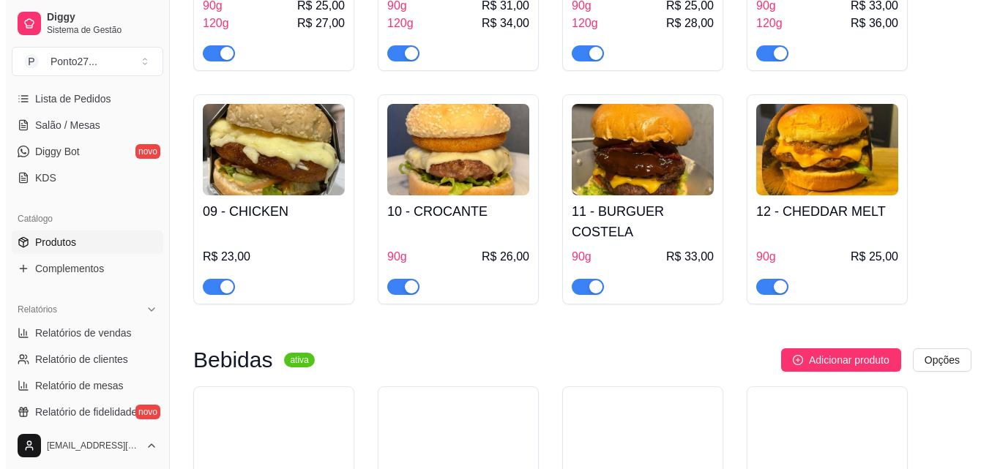
scroll to position [705, 0]
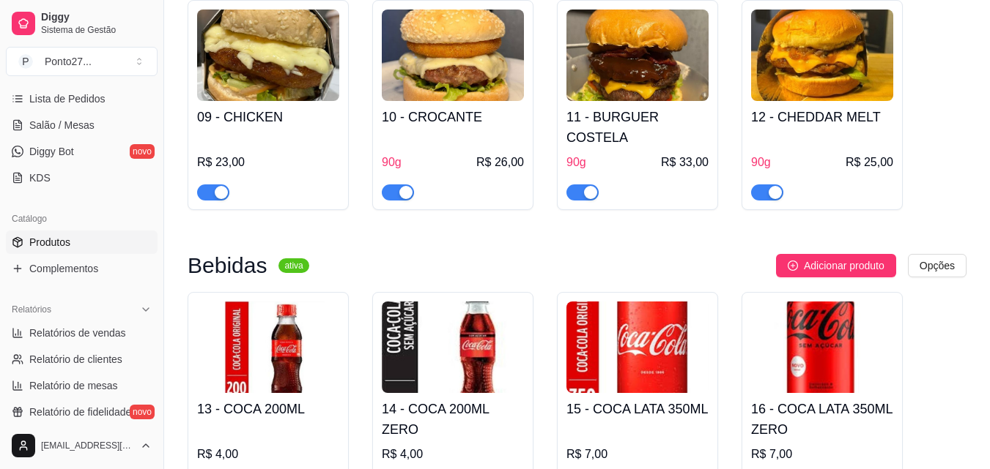
click at [448, 111] on div "10 - CROCANTE 90g R$ 26,00" at bounding box center [453, 151] width 142 height 100
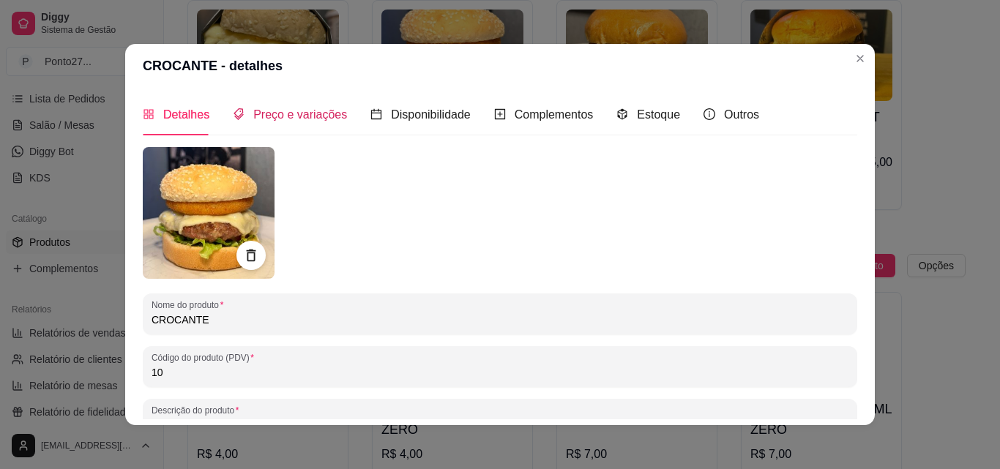
click at [305, 116] on span "Preço e variações" at bounding box center [300, 114] width 94 height 12
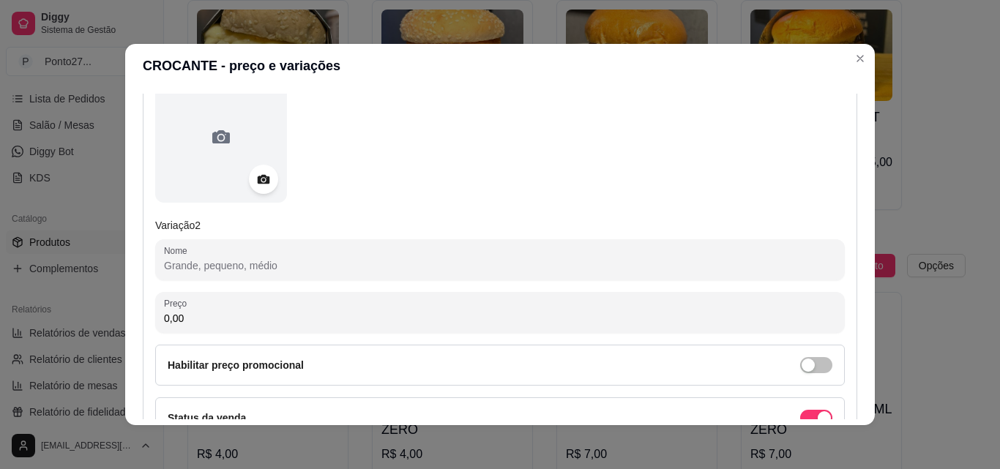
scroll to position [649, 0]
click at [306, 266] on input "Nome" at bounding box center [500, 263] width 672 height 15
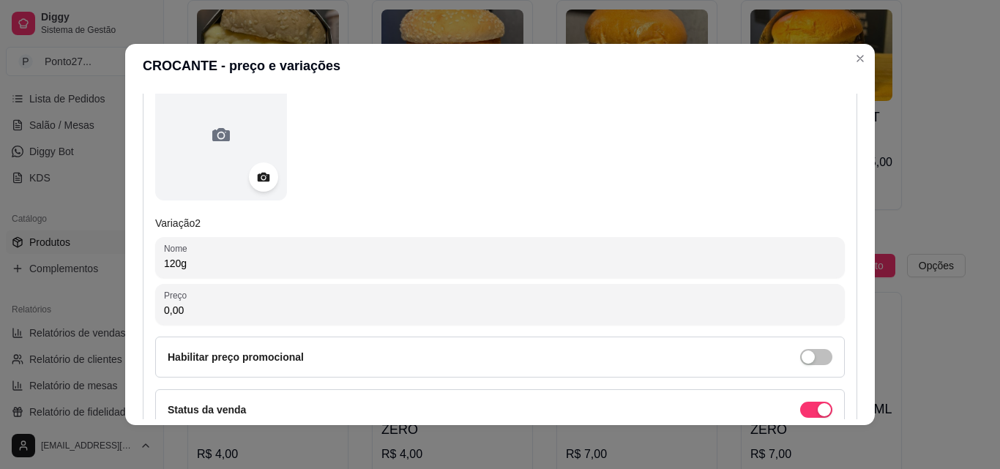
type input "120g"
click at [372, 315] on input "0,00" at bounding box center [500, 310] width 672 height 15
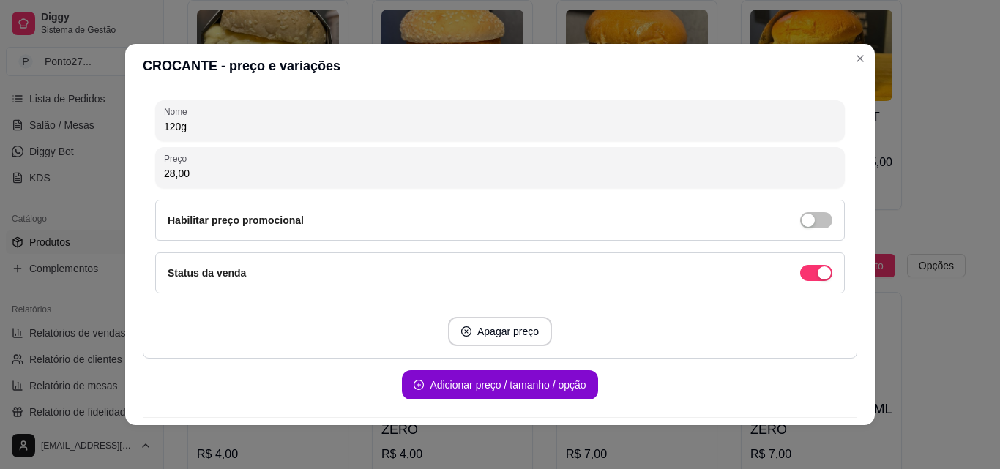
scroll to position [831, 0]
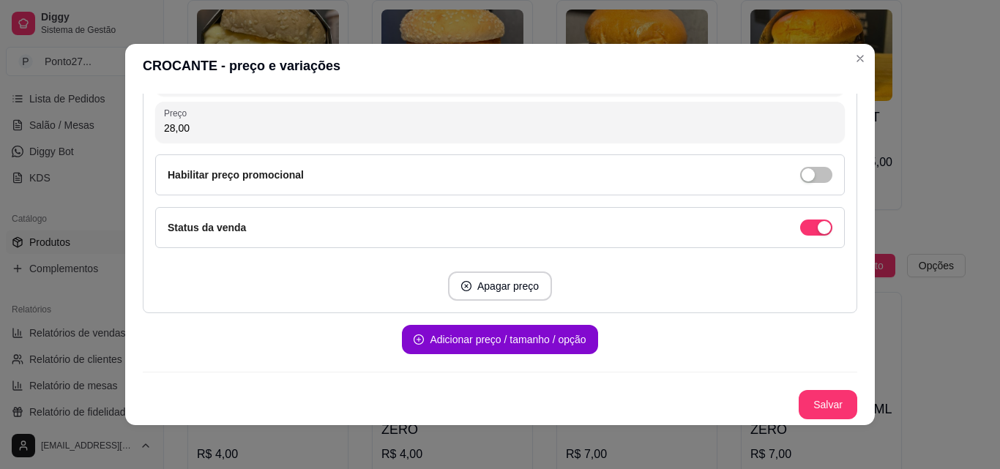
type input "28,00"
click at [817, 405] on button "Salvar" at bounding box center [828, 404] width 59 height 29
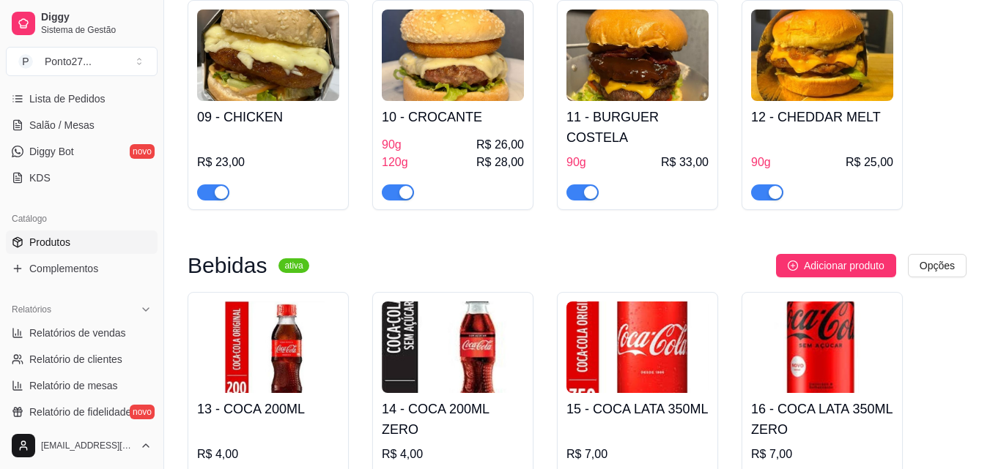
click at [641, 114] on h4 "11 - BURGUER COSTELA" at bounding box center [637, 127] width 142 height 41
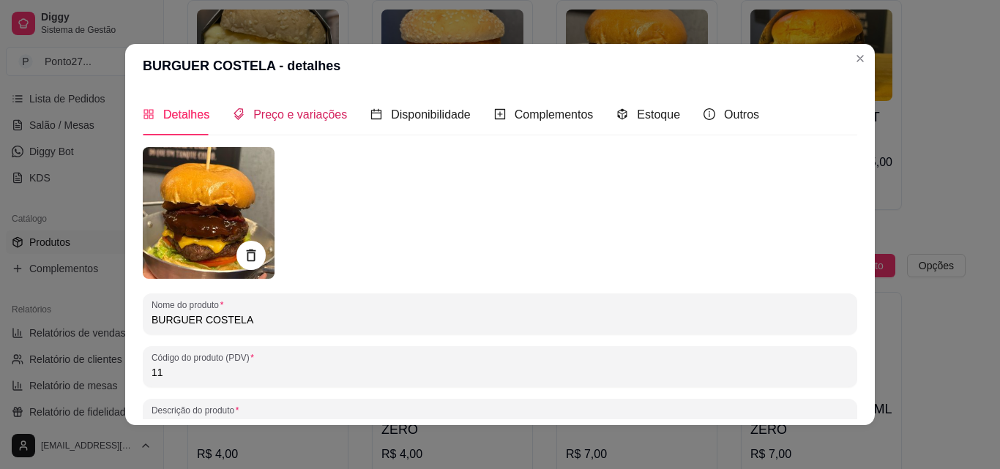
click at [313, 121] on span "Preço e variações" at bounding box center [300, 114] width 94 height 12
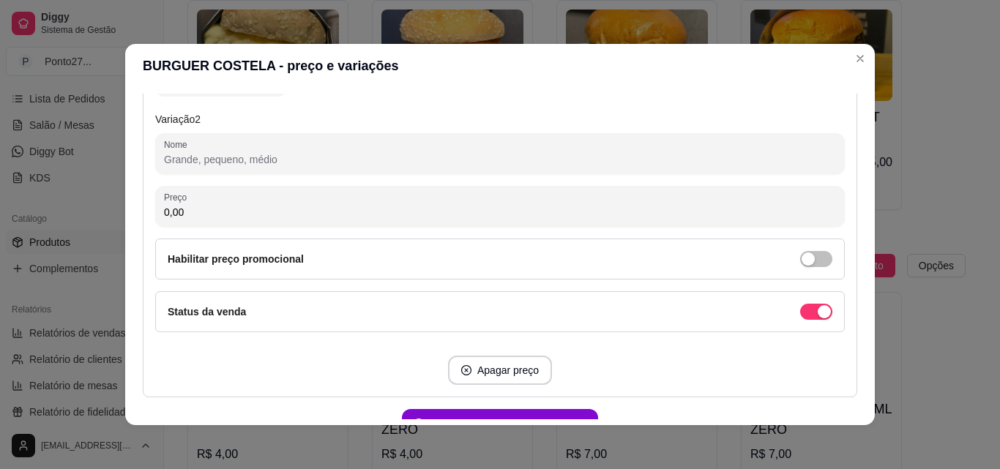
scroll to position [757, 0]
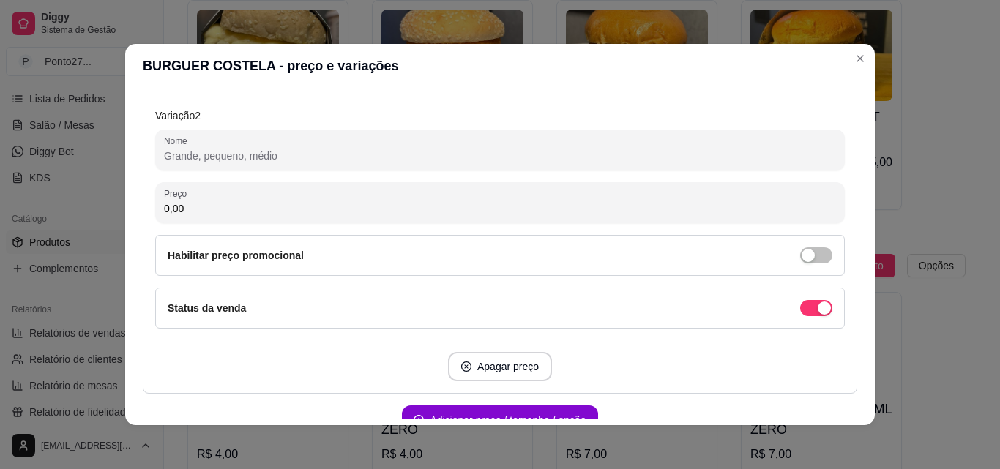
click at [411, 157] on input "Nome" at bounding box center [500, 156] width 672 height 15
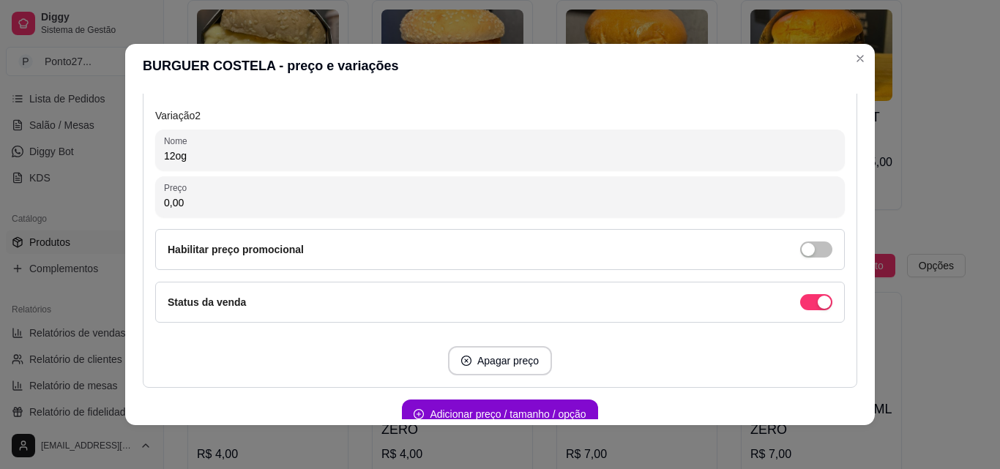
type input "12og"
click at [346, 205] on input "0,00" at bounding box center [500, 203] width 672 height 15
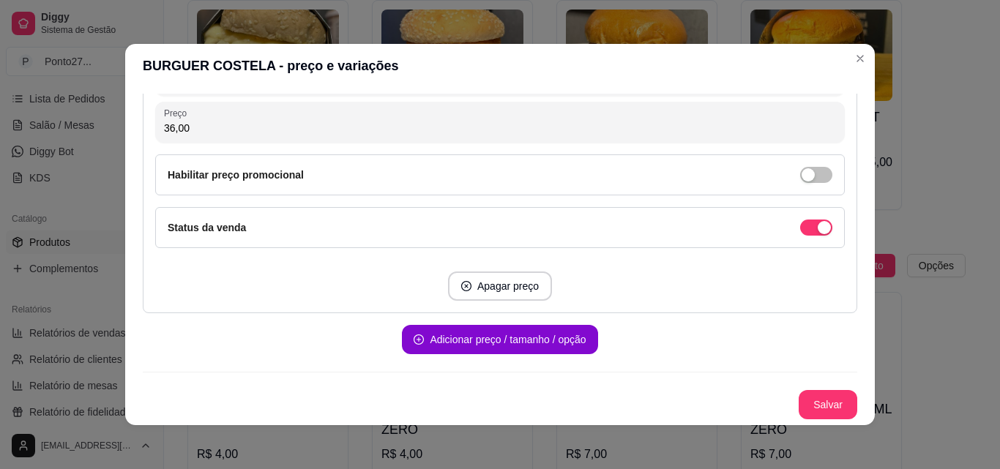
type input "36,00"
click at [811, 406] on button "Salvar" at bounding box center [828, 405] width 57 height 29
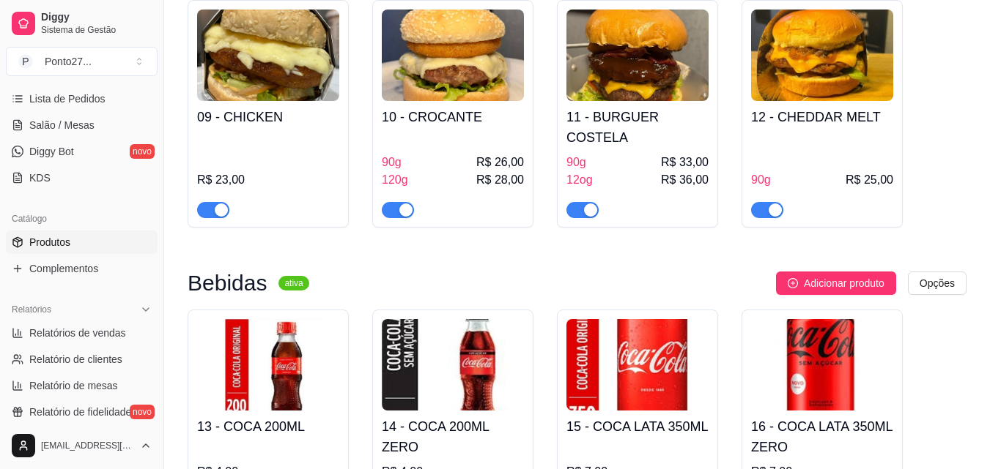
click at [862, 133] on div "90g R$ 25,00" at bounding box center [822, 175] width 142 height 85
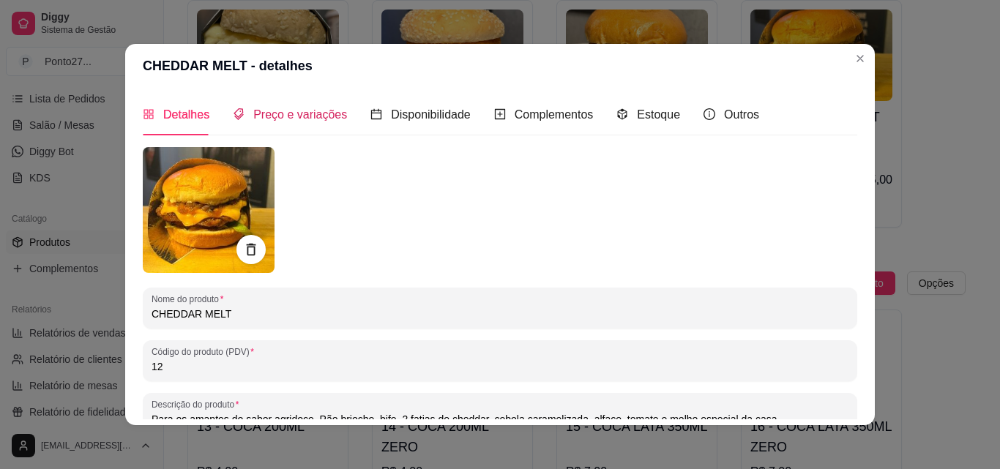
click at [313, 123] on div "Preço e variações" at bounding box center [290, 114] width 114 height 18
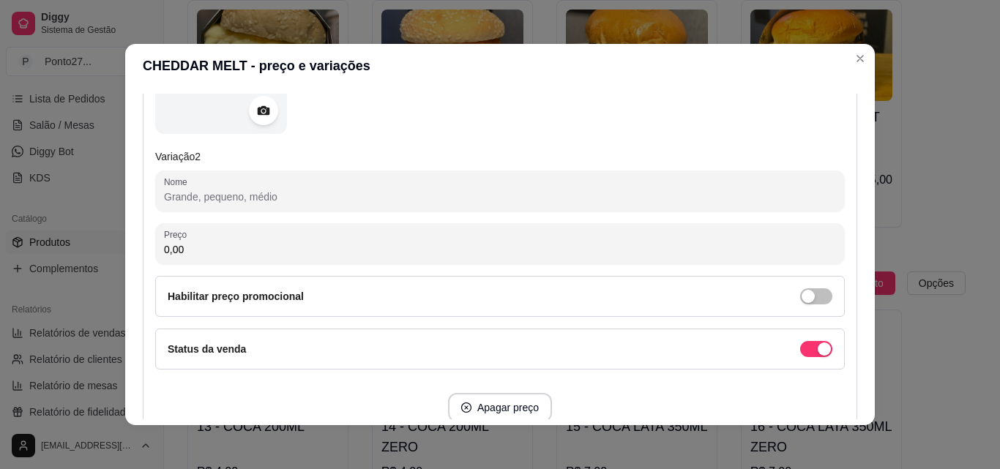
scroll to position [719, 0]
click at [317, 190] on input "Nome" at bounding box center [500, 194] width 672 height 15
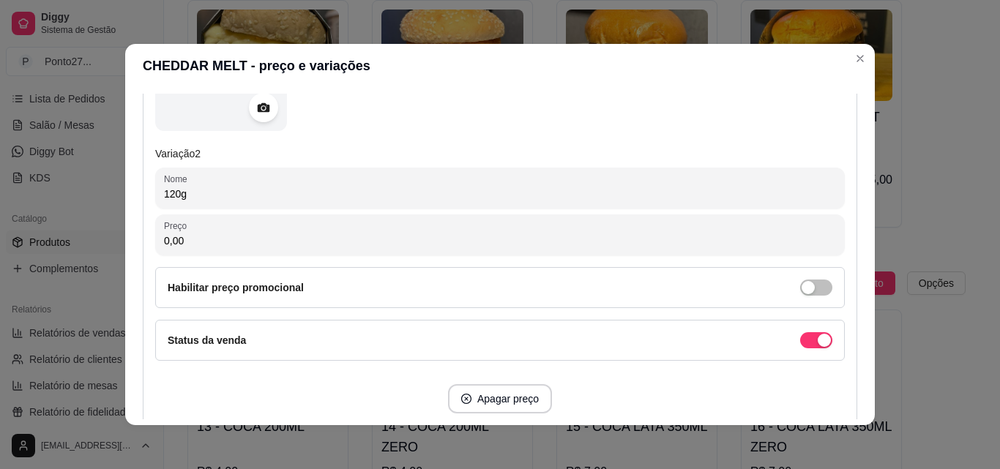
type input "120g"
click at [298, 245] on input "0,00" at bounding box center [500, 241] width 672 height 15
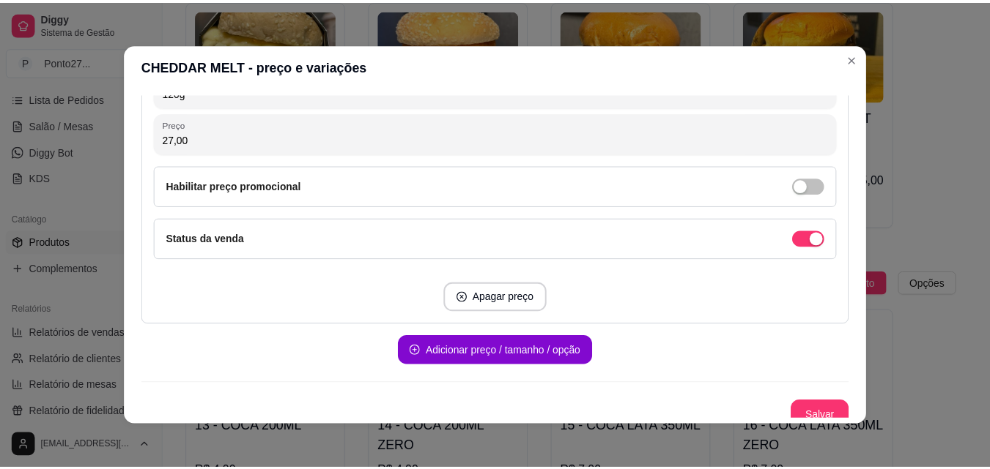
scroll to position [831, 0]
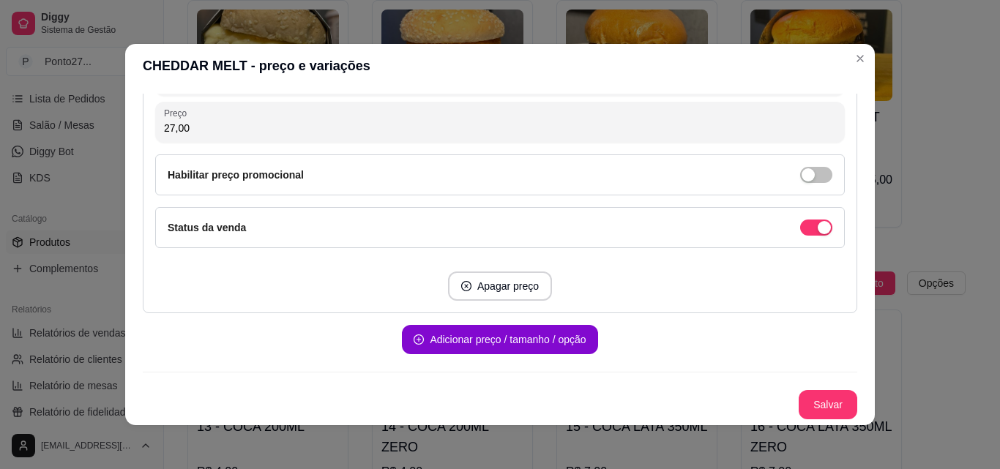
type input "27,00"
click at [820, 406] on button "Salvar" at bounding box center [828, 404] width 59 height 29
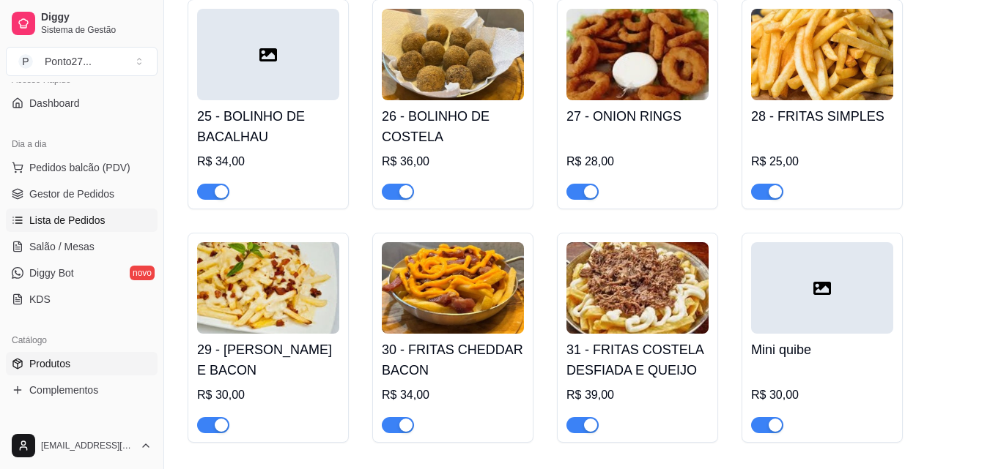
scroll to position [0, 0]
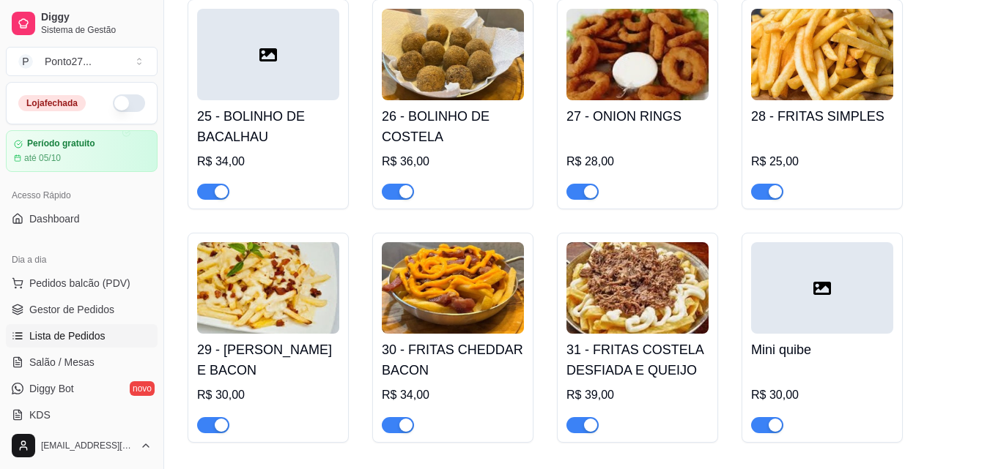
click at [116, 105] on button "button" at bounding box center [129, 103] width 32 height 18
click at [68, 306] on span "Gestor de Pedidos" at bounding box center [71, 309] width 85 height 15
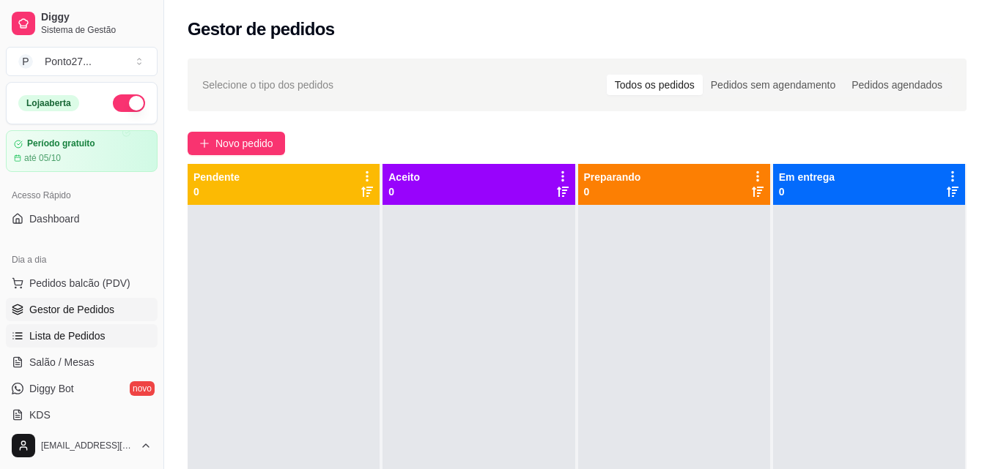
click at [72, 336] on span "Lista de Pedidos" at bounding box center [67, 336] width 76 height 15
